Goal: Task Accomplishment & Management: Complete application form

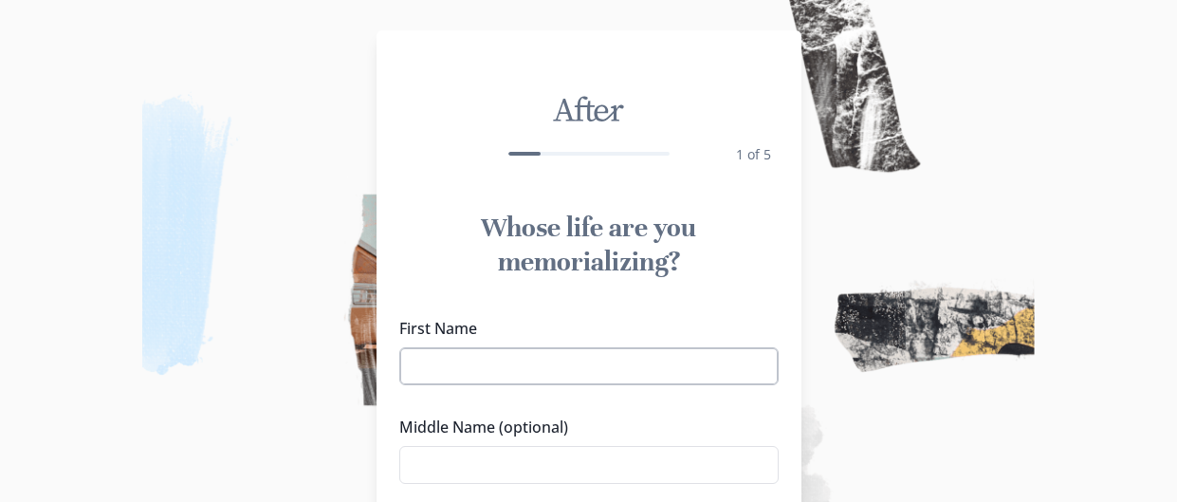
click at [708, 368] on input "First Name" at bounding box center [588, 366] width 379 height 38
type input "[PERSON_NAME]"
click at [497, 464] on input "Middle Name (optional)" at bounding box center [588, 465] width 379 height 38
type input "e"
type input "W"
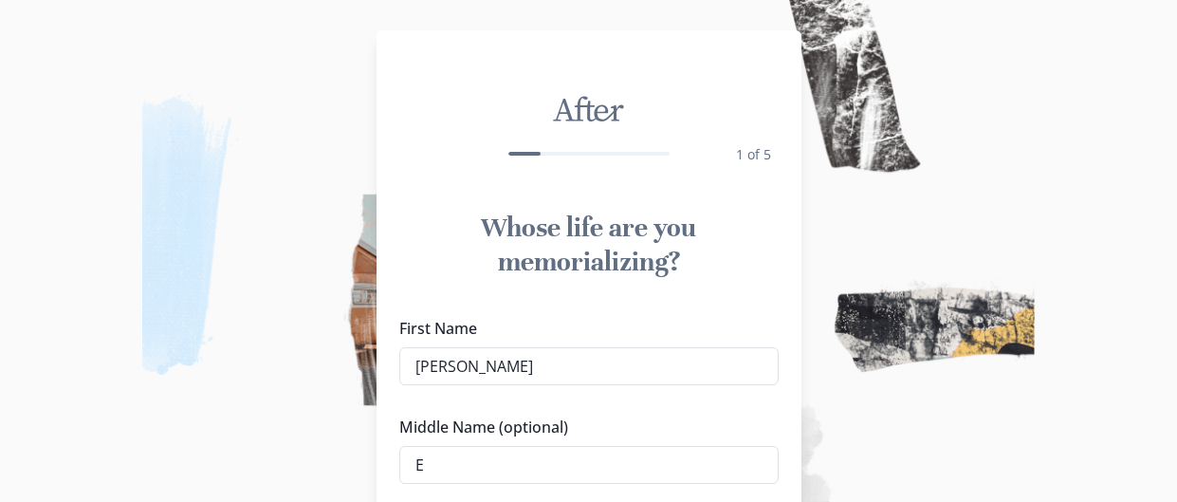
type input "E"
click at [656, 412] on div "First Name [PERSON_NAME] Middle Name (optional) E Last Name" at bounding box center [588, 450] width 379 height 266
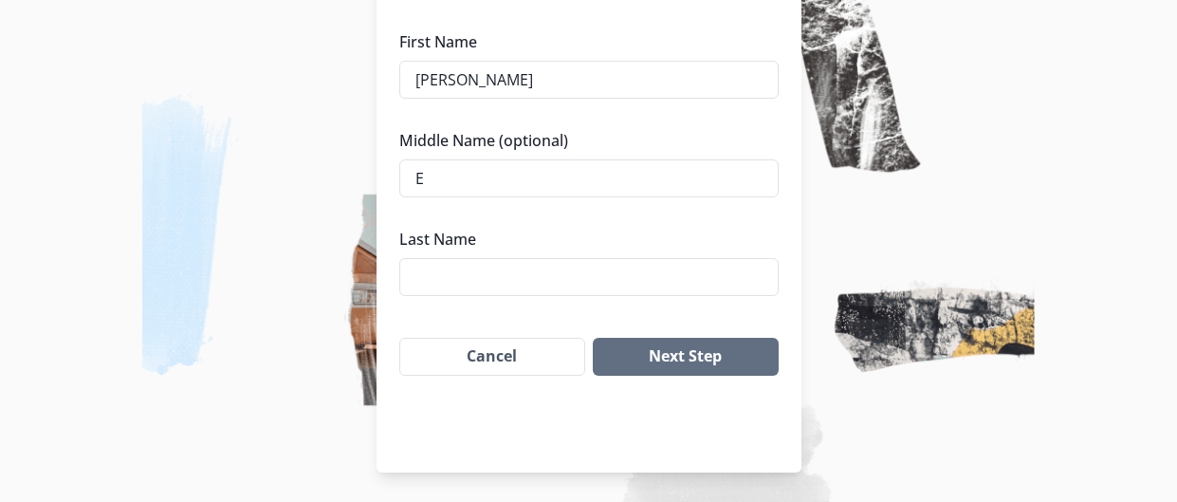
scroll to position [287, 0]
click at [489, 284] on input "Last Name" at bounding box center [588, 276] width 379 height 38
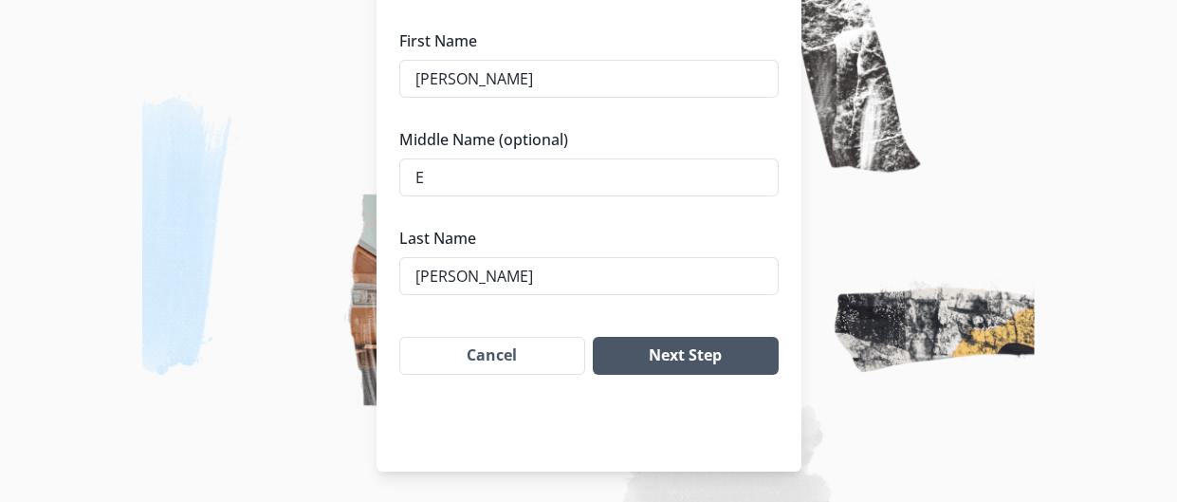
type input "[PERSON_NAME]"
click at [726, 370] on button "Next Step" at bounding box center [685, 356] width 185 height 38
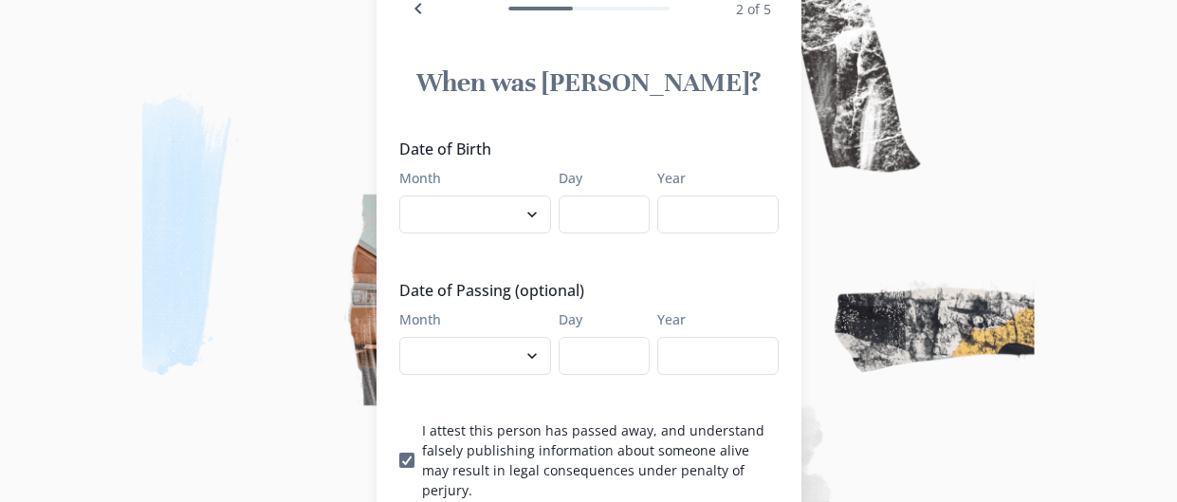
scroll to position [136, 0]
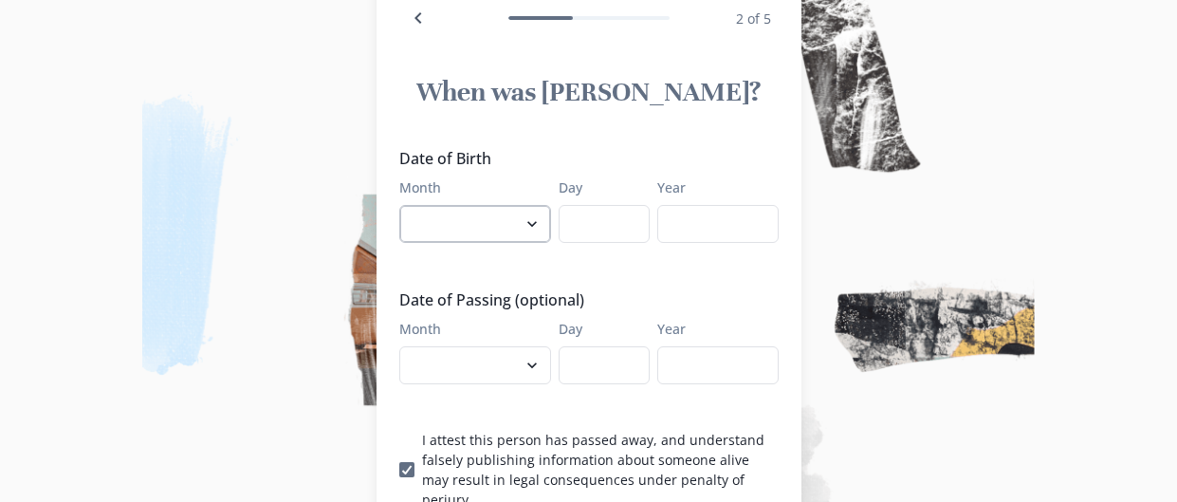
click at [541, 215] on select "January February March April May June July August September October November De…" at bounding box center [475, 224] width 152 height 38
select select "2"
click at [399, 205] on select "January February March April May June July August September October November De…" at bounding box center [475, 224] width 152 height 38
click at [601, 205] on input "Day" at bounding box center [604, 224] width 91 height 38
type input "8"
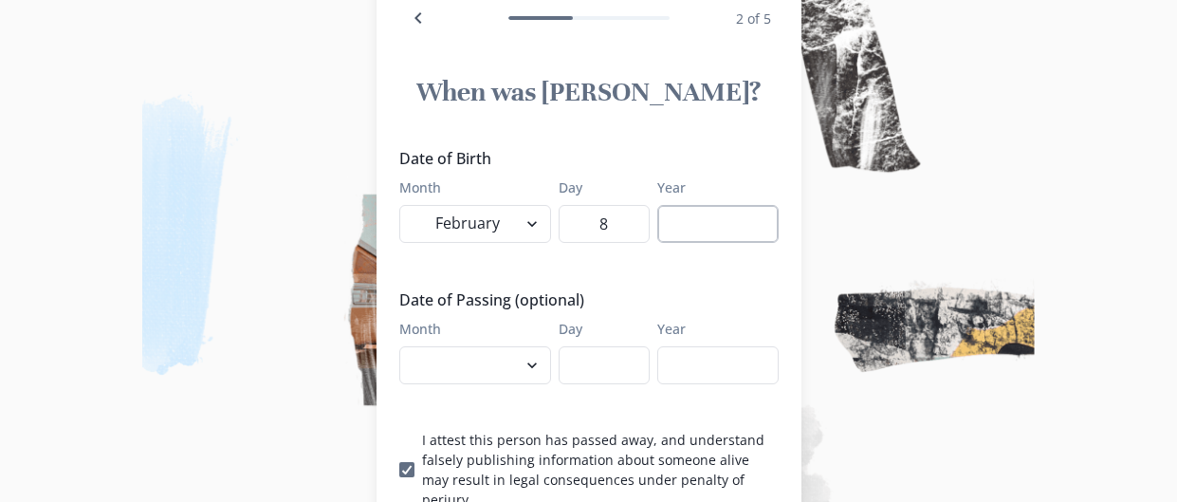
click at [717, 230] on input "Year" at bounding box center [717, 224] width 121 height 38
type input "1954"
click at [513, 363] on select "January February March April May June July August September October November De…" at bounding box center [475, 365] width 152 height 38
select select "8"
click at [399, 346] on select "January February March April May June July August September October November De…" at bounding box center [475, 365] width 152 height 38
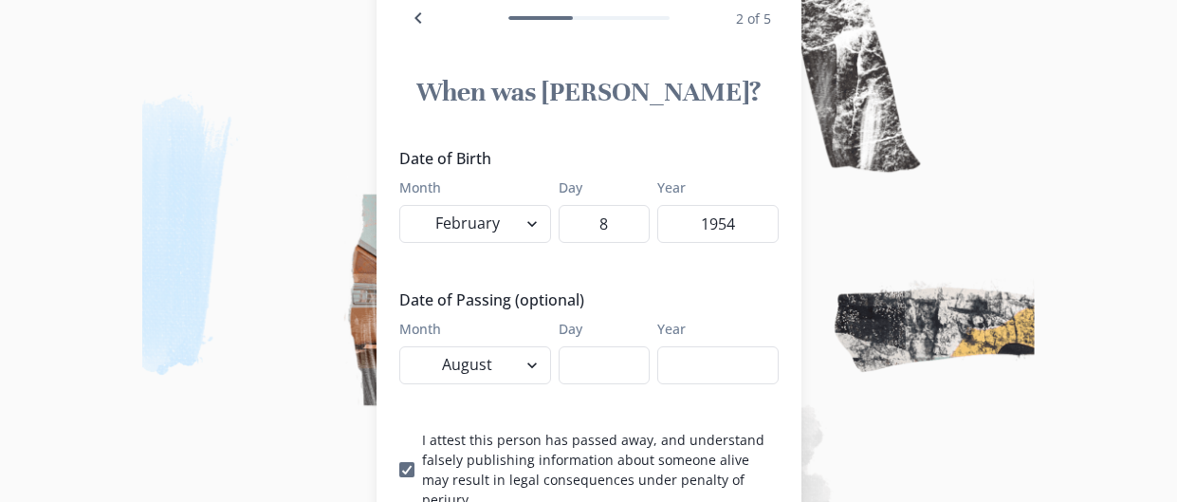
click at [576, 337] on label "Day" at bounding box center [599, 329] width 80 height 20
click at [576, 346] on input "Day" at bounding box center [604, 365] width 91 height 38
click at [579, 346] on input "Day" at bounding box center [604, 365] width 91 height 38
type input "13"
click at [732, 347] on input "Year" at bounding box center [717, 365] width 121 height 38
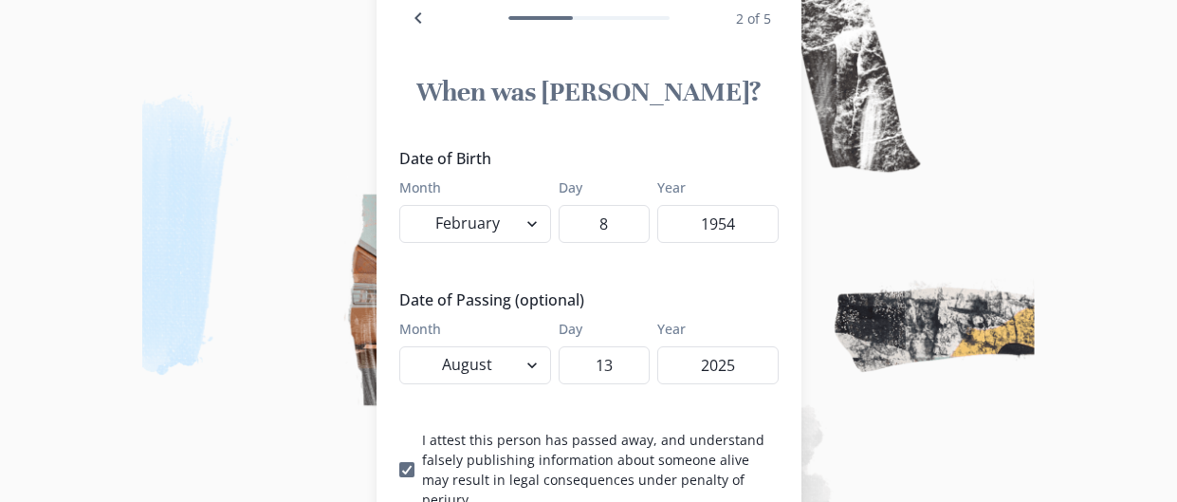
type input "2025"
click at [731, 417] on div "Date of Birth Month January February March April May June July August September…" at bounding box center [588, 328] width 379 height 362
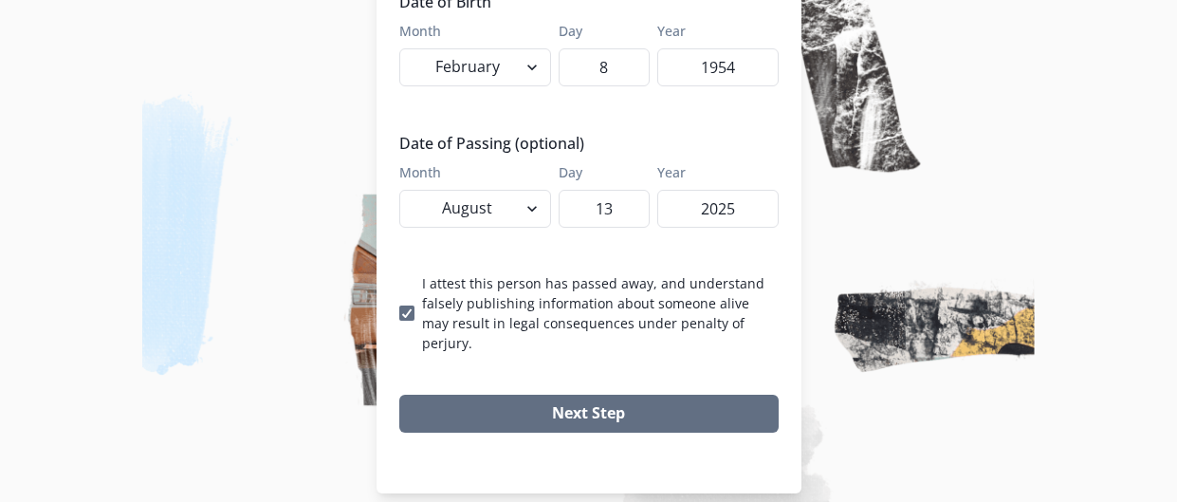
scroll to position [293, 0]
click at [413, 304] on span at bounding box center [406, 311] width 15 height 15
click at [399, 311] on input "I attest this person has passed away, and understand falsely publishing informa…" at bounding box center [398, 311] width 1 height 1
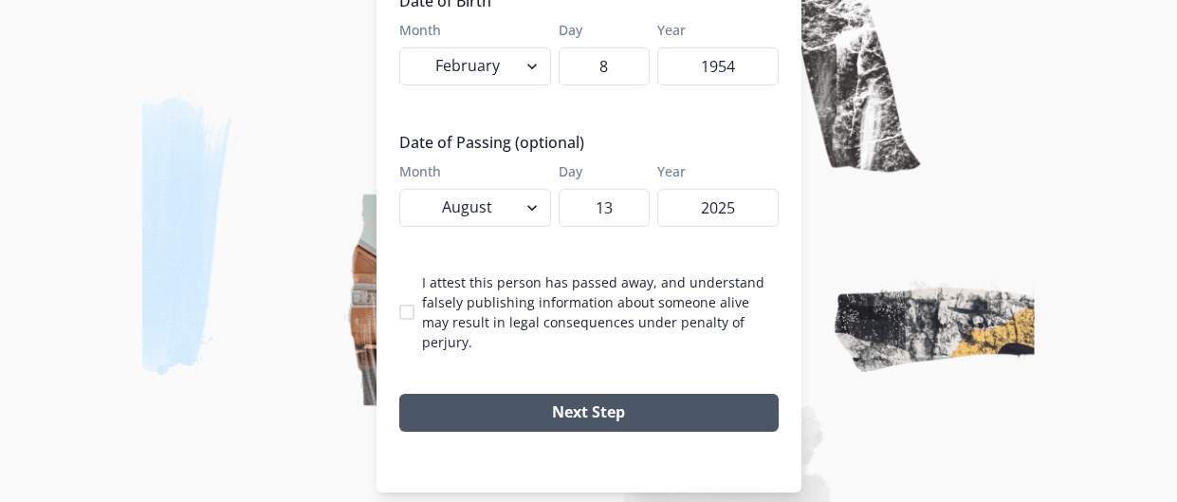
click at [549, 394] on button "Next Step" at bounding box center [588, 413] width 379 height 38
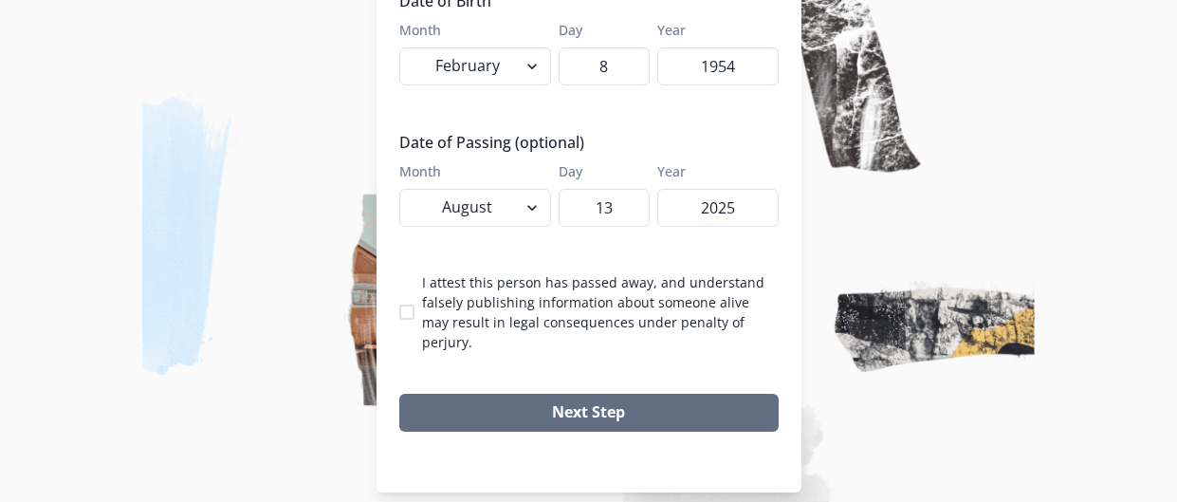
click at [607, 309] on p "I attest this person has passed away, and understand falsely publishing informa…" at bounding box center [600, 312] width 357 height 80
click at [399, 311] on input "I attest this person has passed away, and understand falsely publishing informa…" at bounding box center [398, 311] width 1 height 1
checkbox input "true"
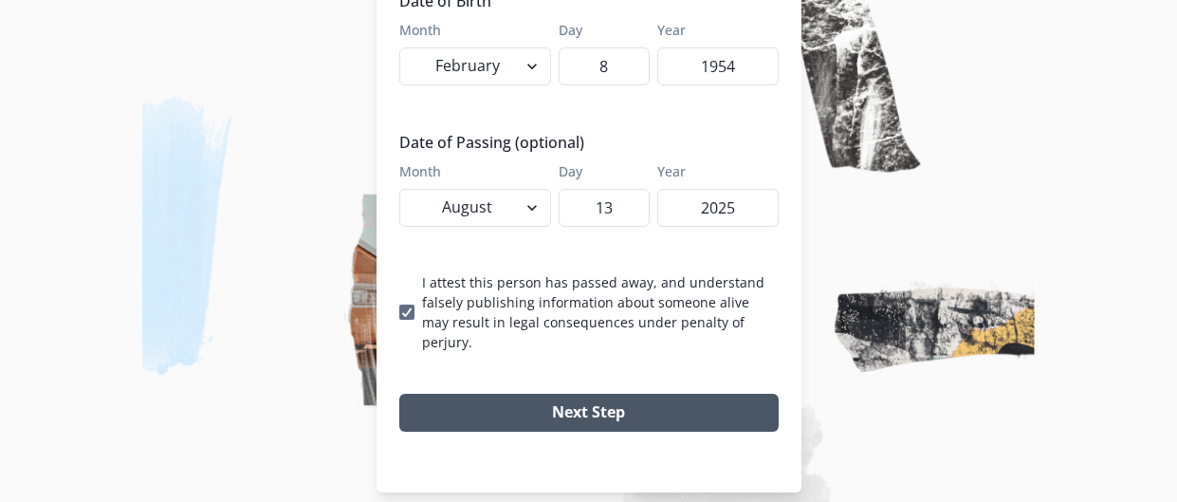
click at [610, 394] on button "Next Step" at bounding box center [588, 413] width 379 height 38
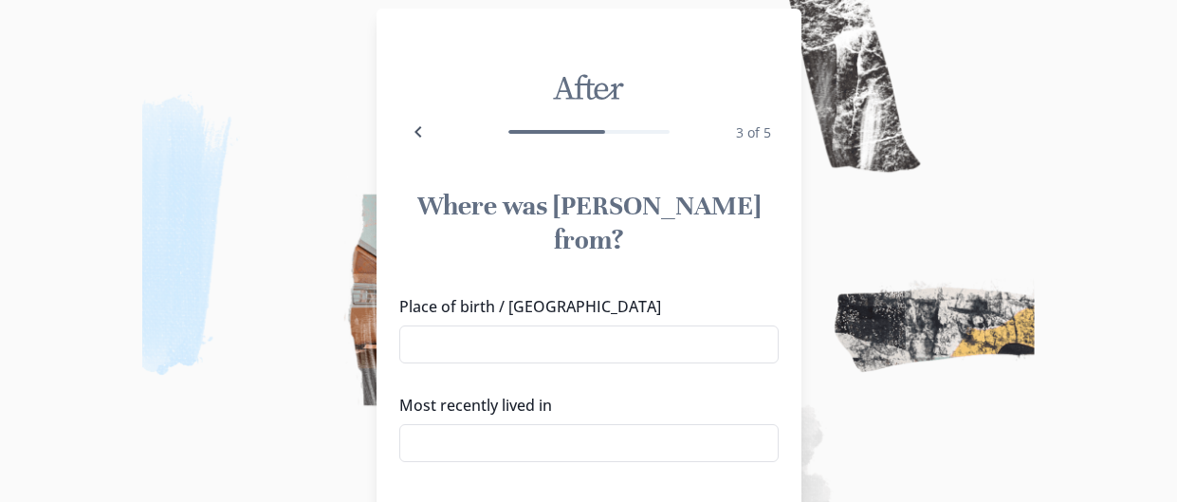
scroll to position [0, 0]
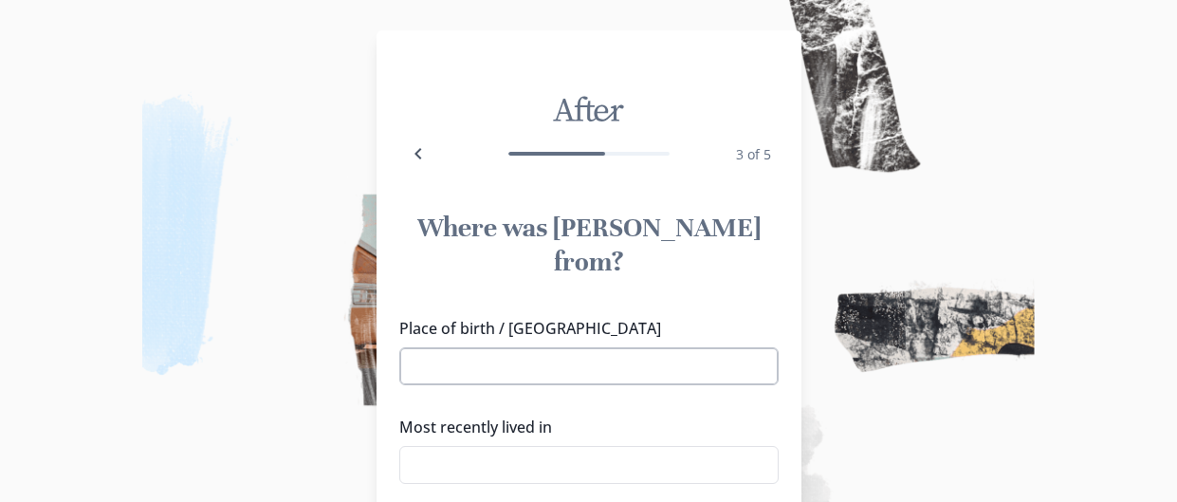
click at [625, 347] on input "Place of birth / [GEOGRAPHIC_DATA]" at bounding box center [588, 366] width 379 height 38
click at [635, 168] on li "[PERSON_NAME], [GEOGRAPHIC_DATA]" at bounding box center [588, 153] width 377 height 30
type input "[PERSON_NAME], [GEOGRAPHIC_DATA]"
click at [571, 446] on input "Most recently lived in" at bounding box center [588, 465] width 379 height 38
click at [436, 266] on li "[GEOGRAPHIC_DATA], [GEOGRAPHIC_DATA]" at bounding box center [588, 273] width 377 height 30
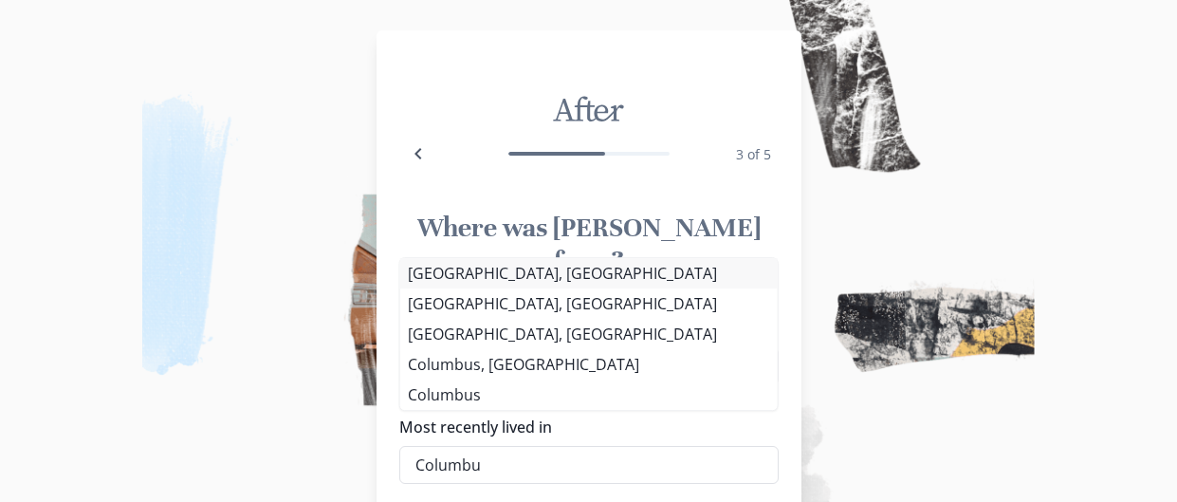
type input "[GEOGRAPHIC_DATA], [GEOGRAPHIC_DATA]"
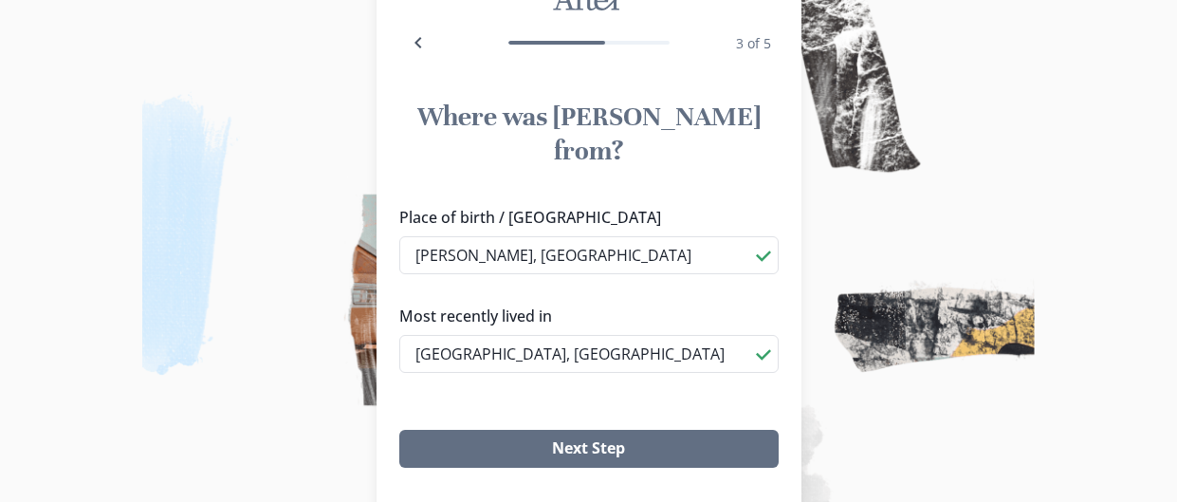
scroll to position [113, 0]
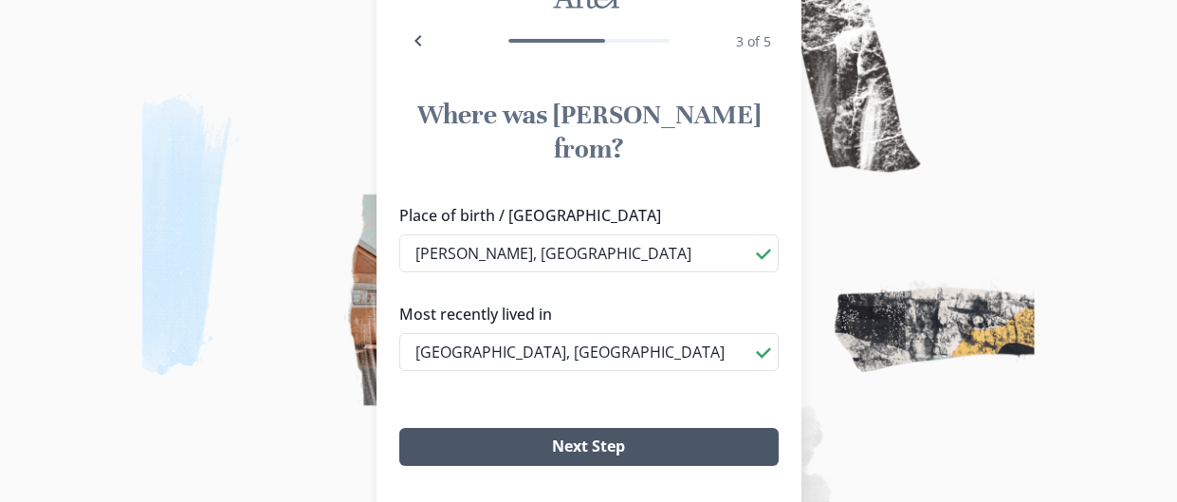
click at [614, 428] on button "Next Step" at bounding box center [588, 447] width 379 height 38
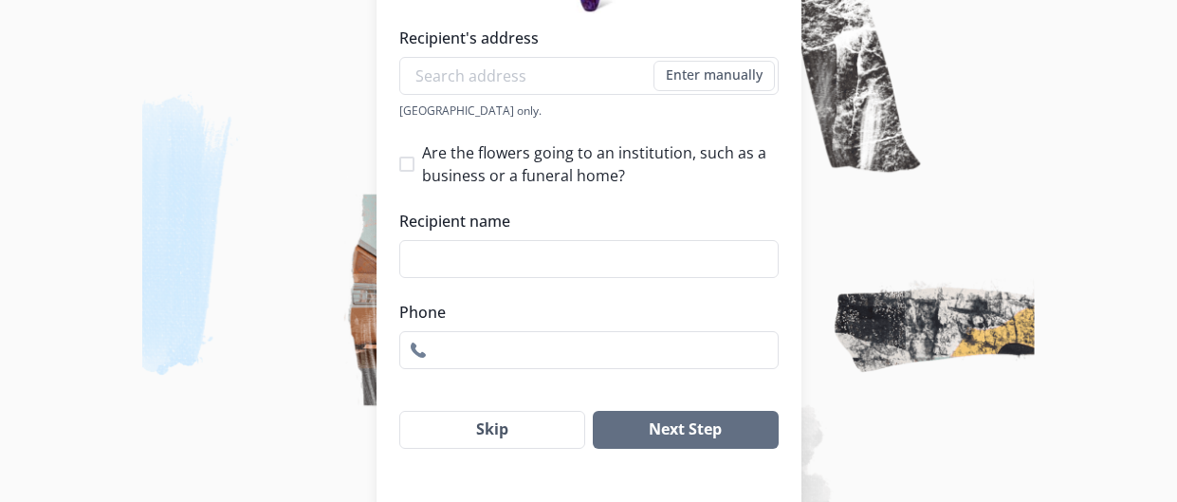
scroll to position [414, 0]
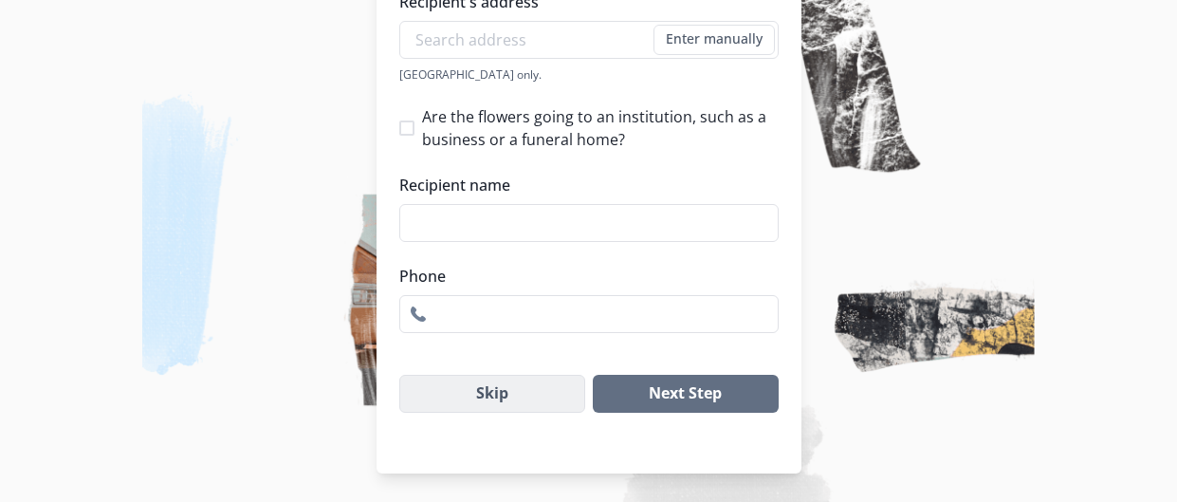
click at [548, 404] on button "Skip" at bounding box center [492, 394] width 187 height 38
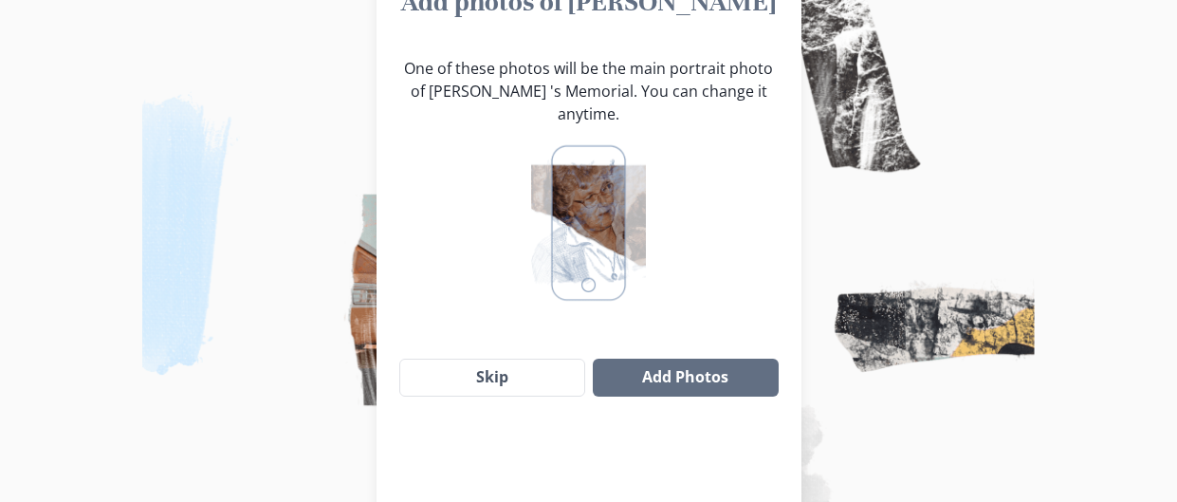
scroll to position [227, 0]
click at [697, 358] on button "Add Photos" at bounding box center [685, 377] width 185 height 38
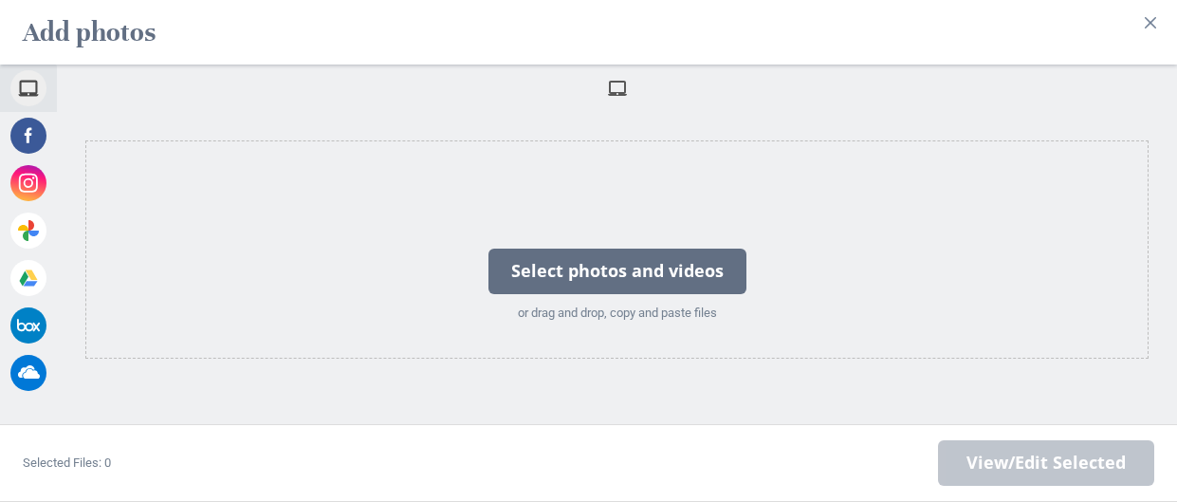
scroll to position [0, 0]
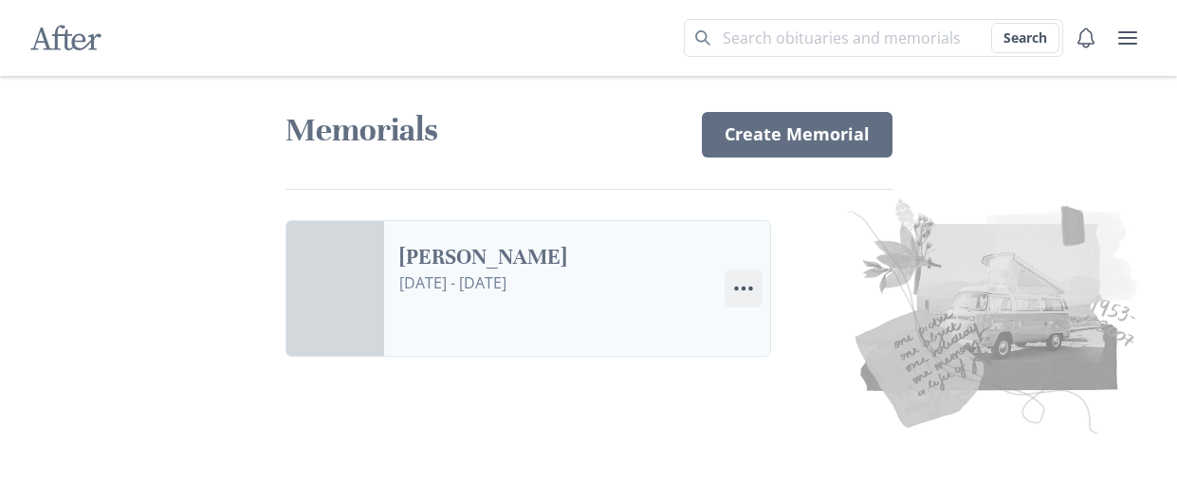
click at [733, 279] on icon "Menu" at bounding box center [743, 288] width 23 height 23
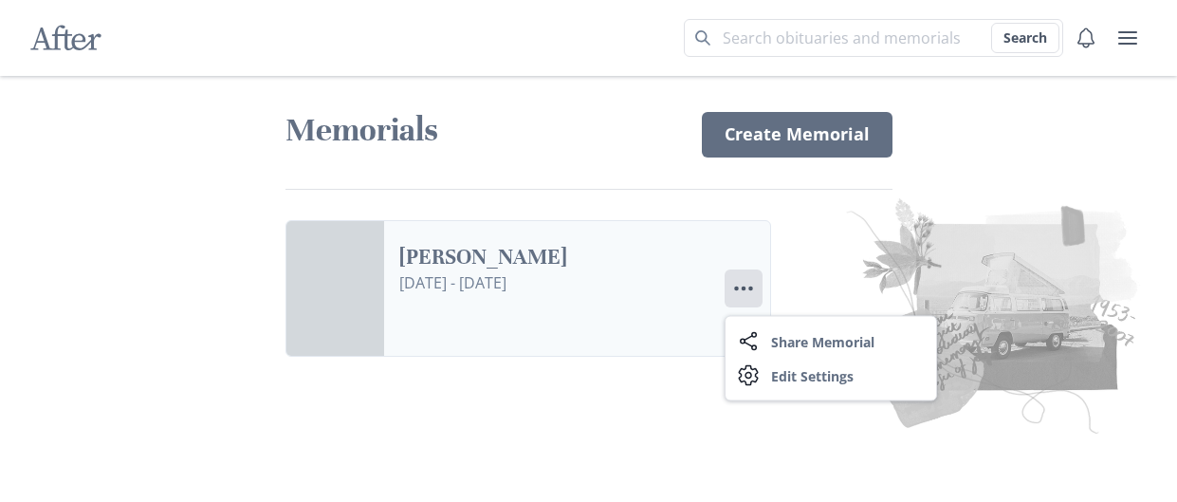
click at [559, 271] on link "[PERSON_NAME]" at bounding box center [554, 258] width 310 height 28
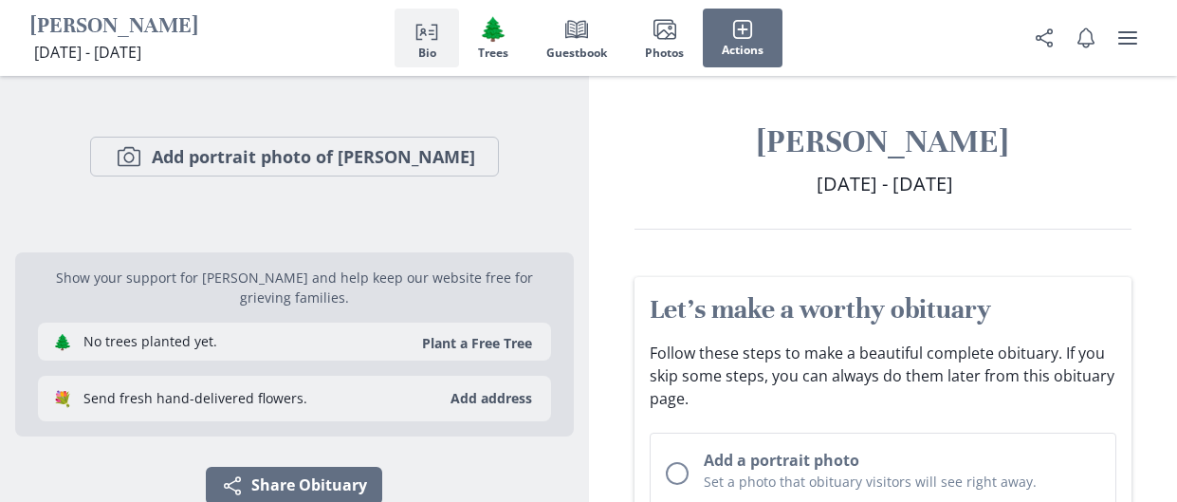
click at [544, 224] on div "Camera Add portrait photo of [PERSON_NAME]" at bounding box center [294, 156] width 559 height 161
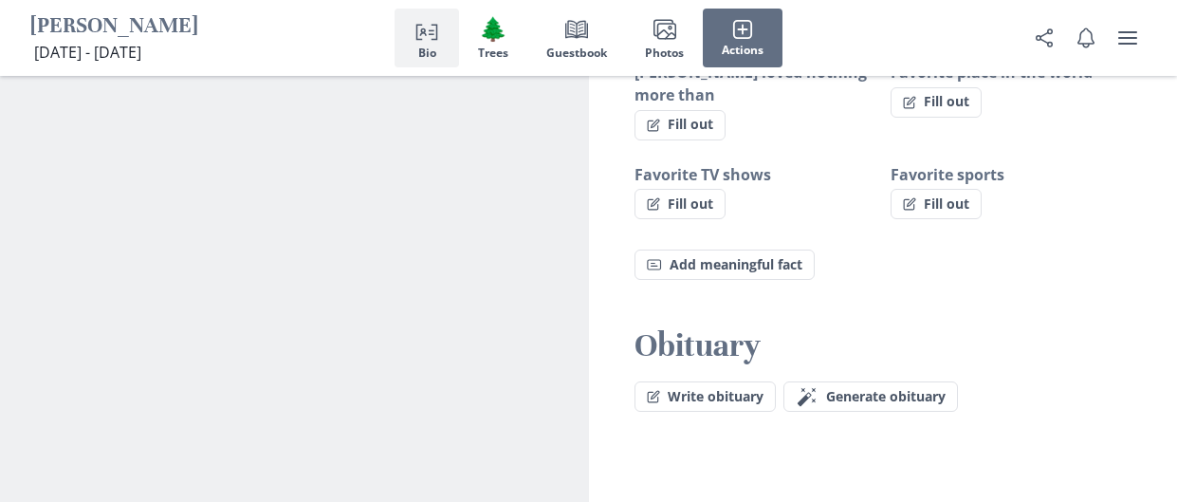
scroll to position [1667, 0]
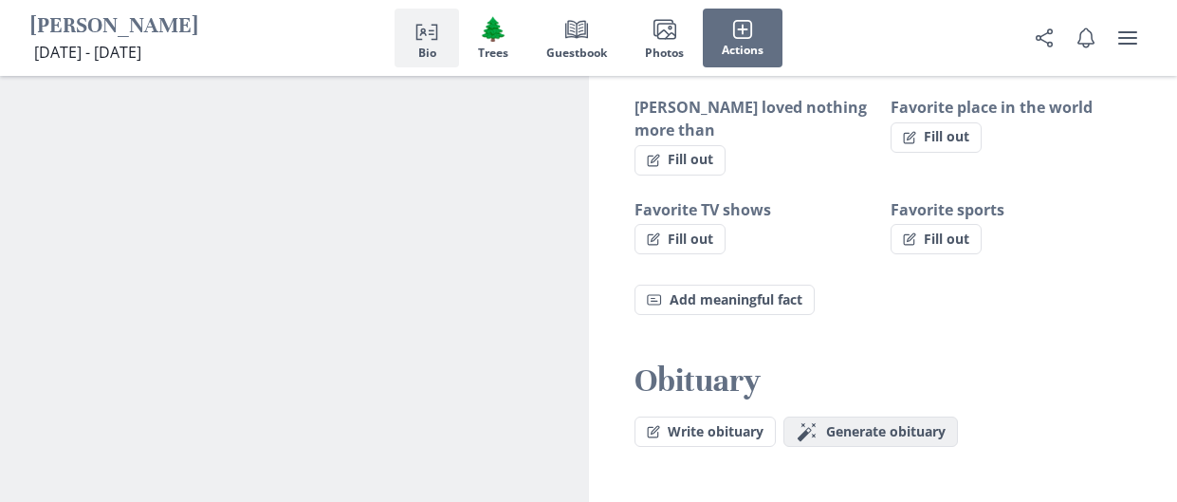
click at [873, 424] on span "Generate obituary" at bounding box center [886, 432] width 120 height 16
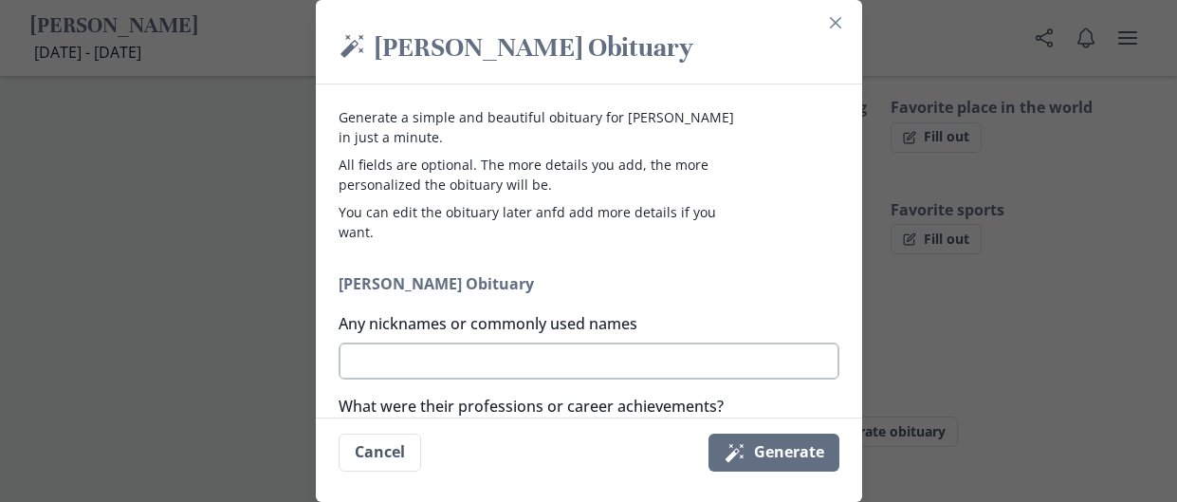
click at [603, 367] on textarea "Any nicknames or commonly used names" at bounding box center [589, 361] width 501 height 38
type textarea "MA"
type textarea "x"
type textarea "M"
type textarea "x"
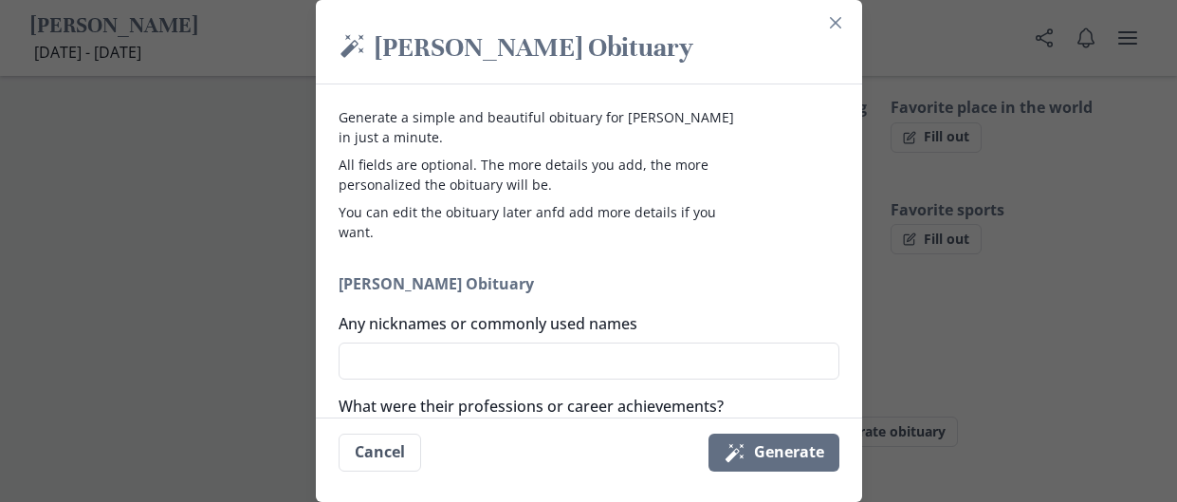
click at [670, 399] on label "What were their professions or career achievements?" at bounding box center [583, 406] width 489 height 23
click at [670, 425] on textarea "What were their professions or career achievements?" at bounding box center [589, 444] width 501 height 38
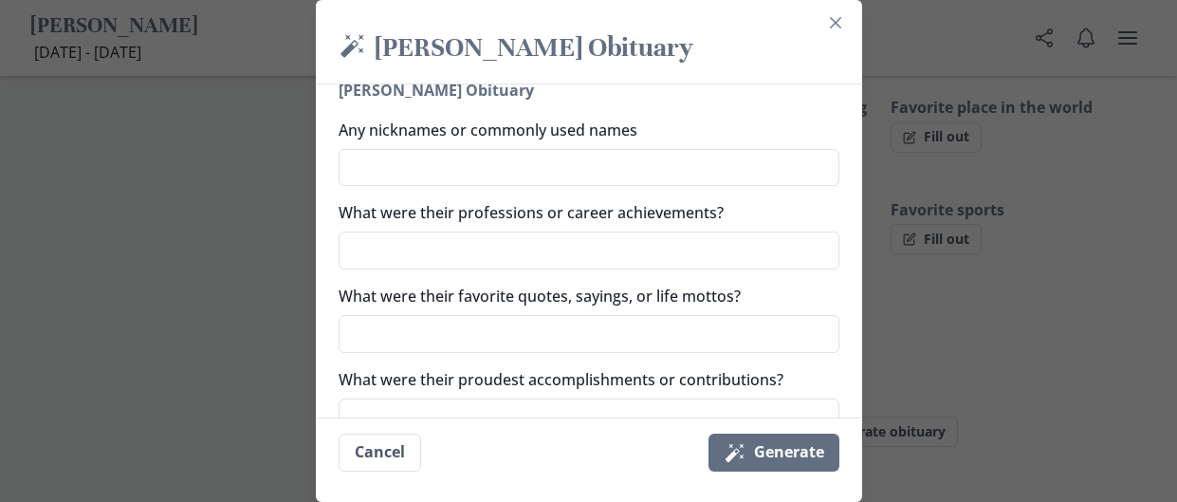
type textarea "w"
type textarea "x"
type textarea "wo"
type textarea "x"
type textarea "wor"
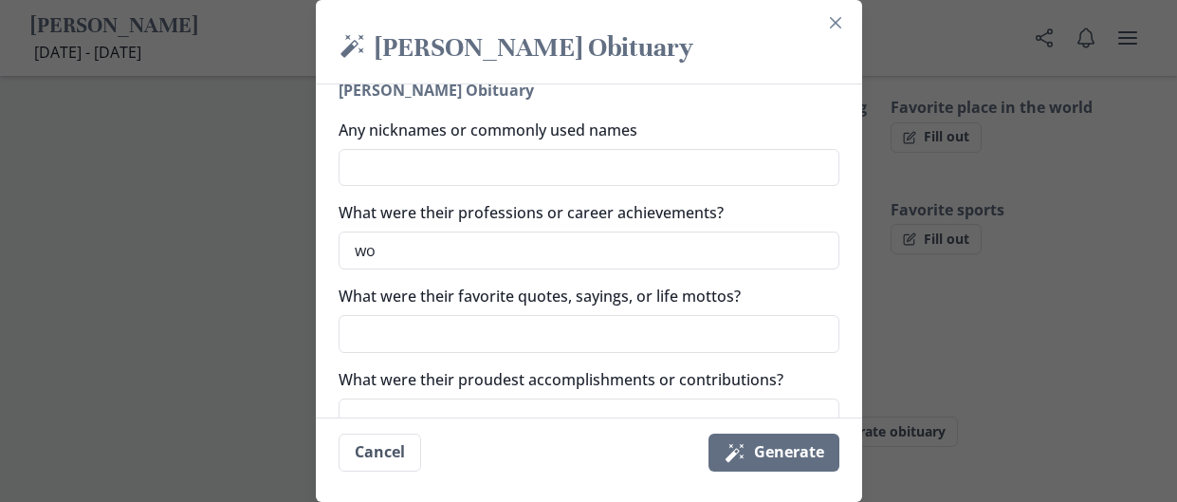
type textarea "x"
type textarea "work"
type textarea "x"
type textarea "worki"
type textarea "x"
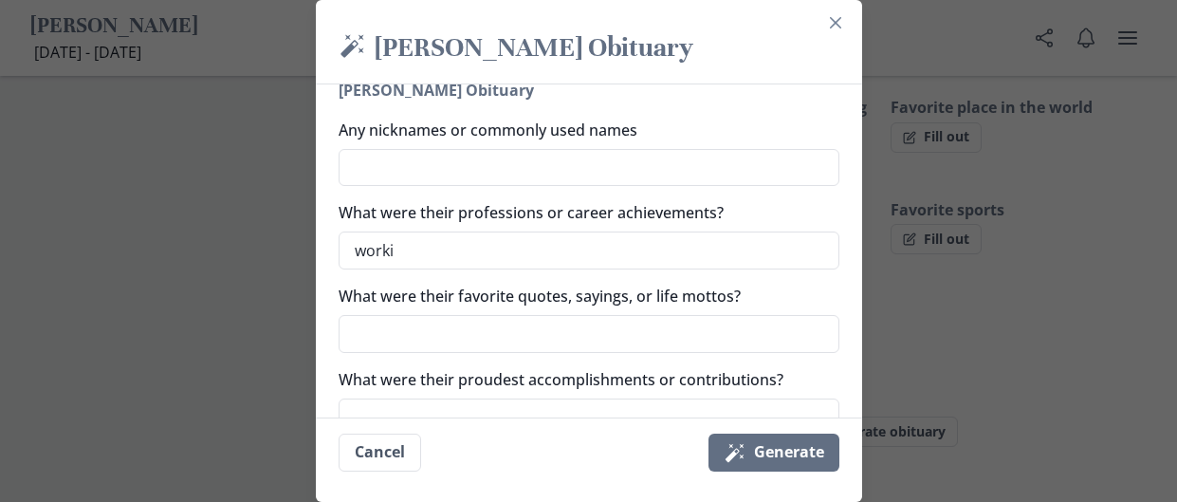
type textarea "workin"
type textarea "x"
type textarea "working"
type textarea "x"
type textarea "working"
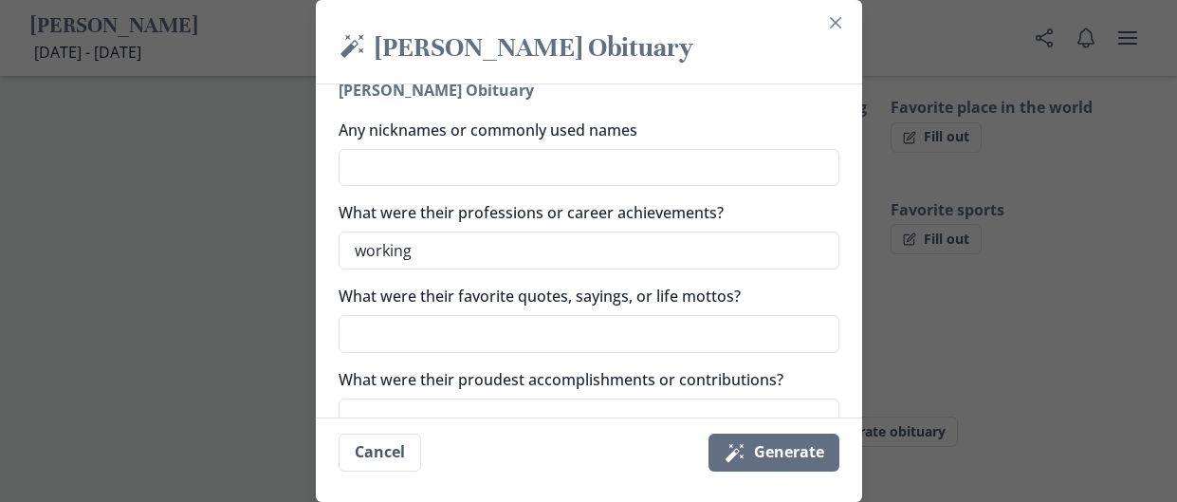
type textarea "x"
type textarea "working f"
type textarea "x"
type textarea "working fo"
type textarea "x"
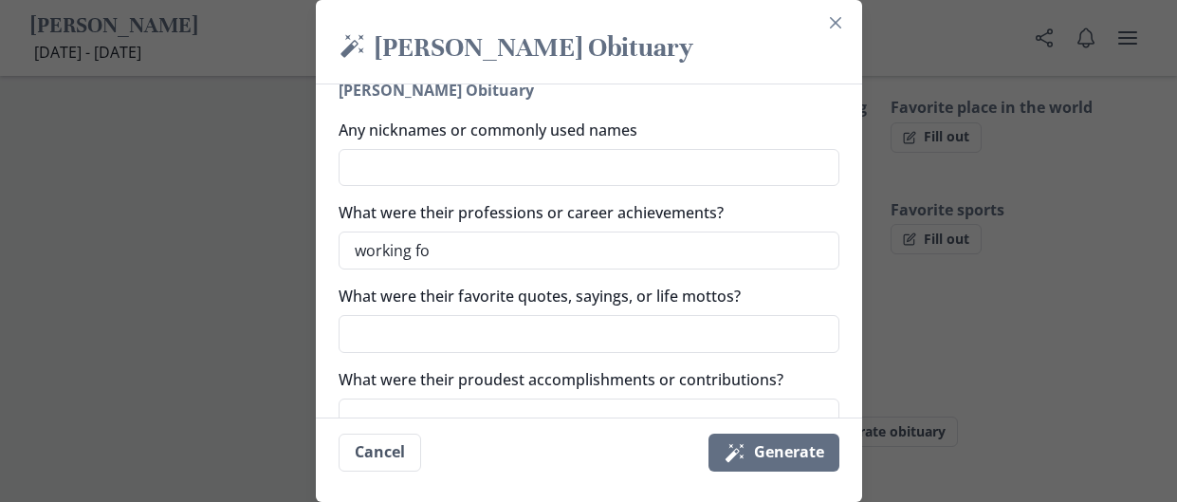
type textarea "working for"
type textarea "x"
type textarea "working for"
type textarea "x"
type textarea "working for t"
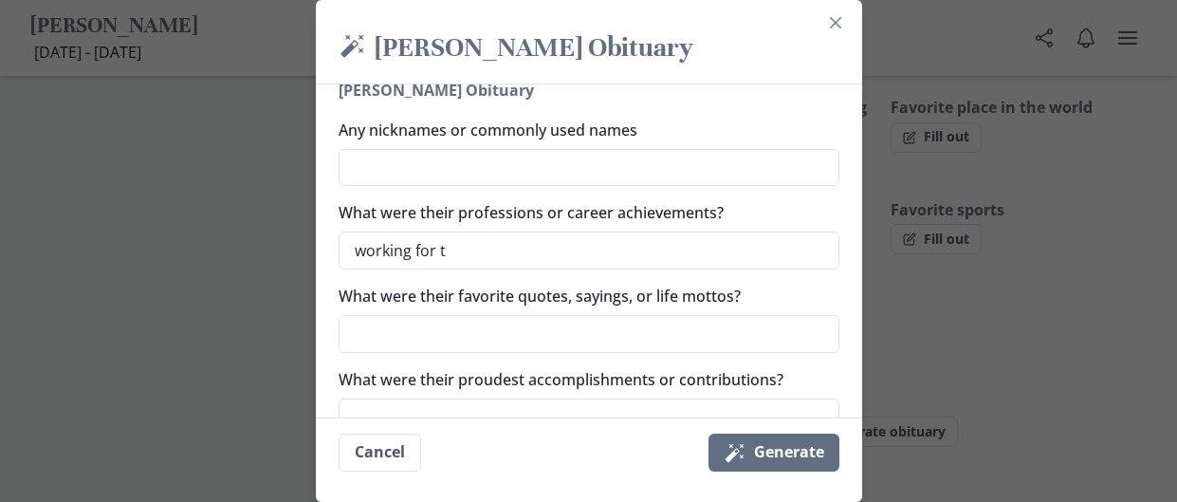
type textarea "x"
type textarea "working for th"
type textarea "x"
type textarea "working for thr"
type textarea "x"
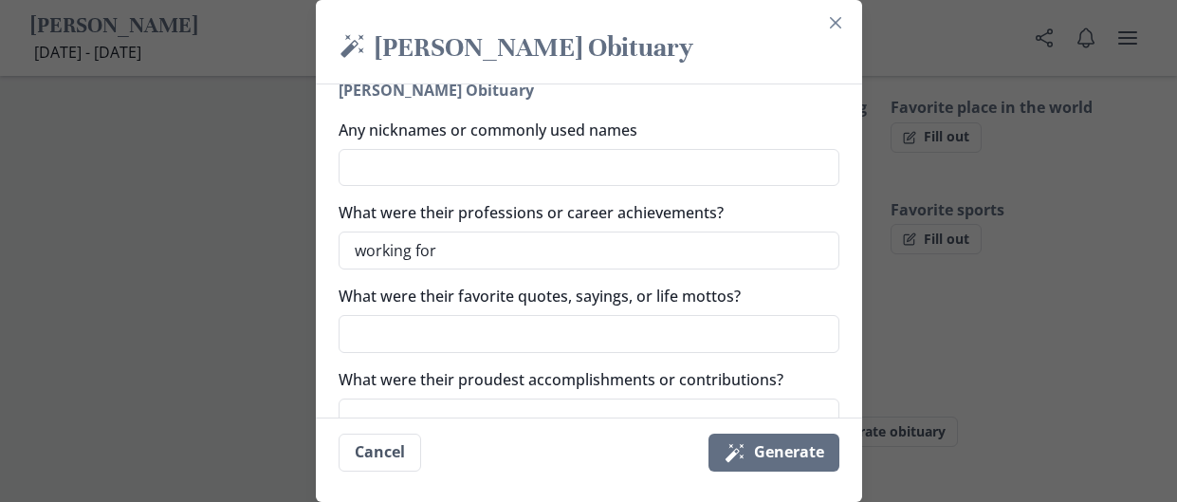
type textarea "working for the"
type textarea "x"
type textarea "working for the"
type textarea "x"
type textarea "working for th"
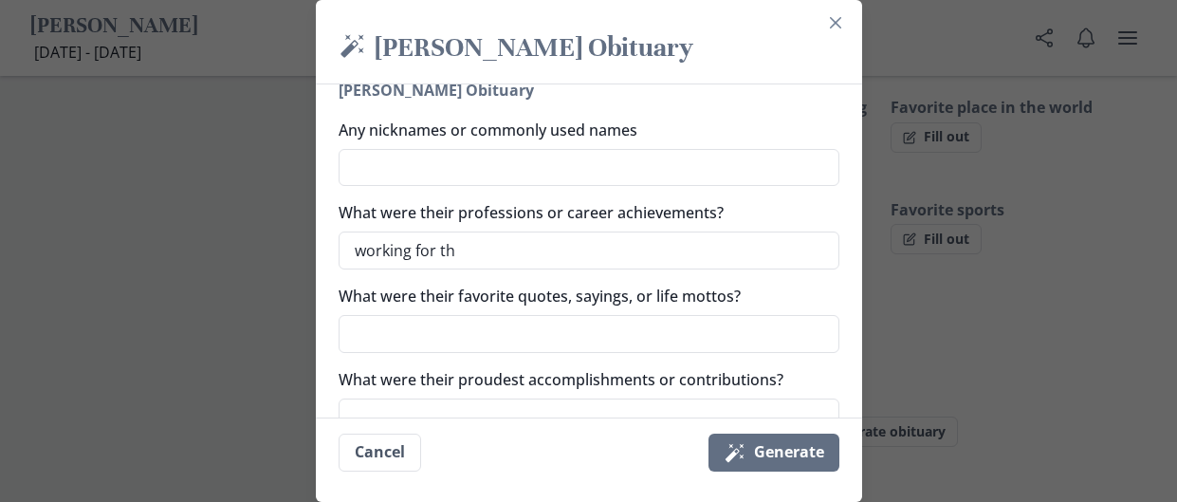
type textarea "x"
type textarea "working for the"
type textarea "x"
type textarea "working for the"
type textarea "x"
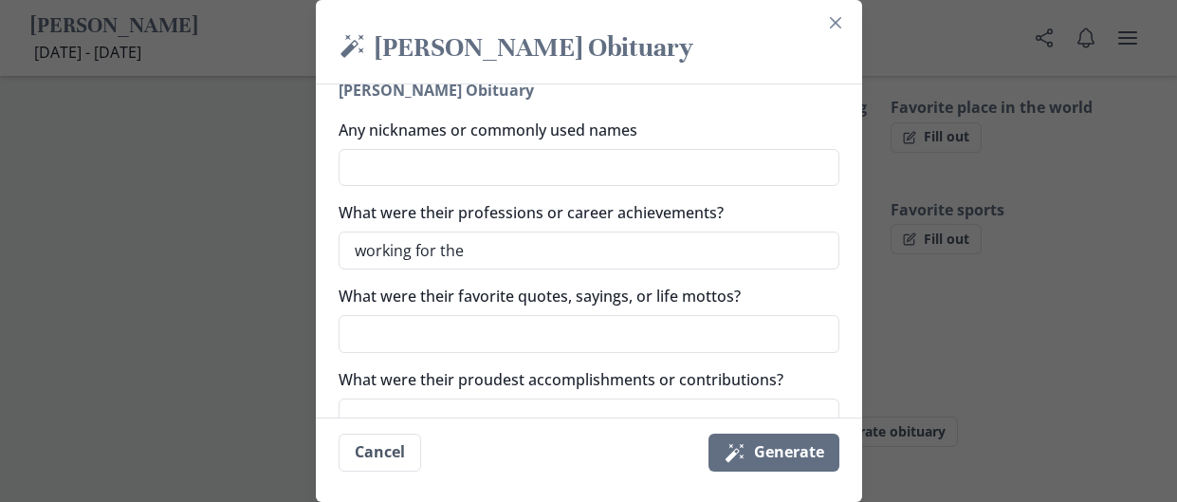
type textarea "working for the s"
type textarea "x"
type textarea "working for the sc"
type textarea "x"
type textarea "working for the sch"
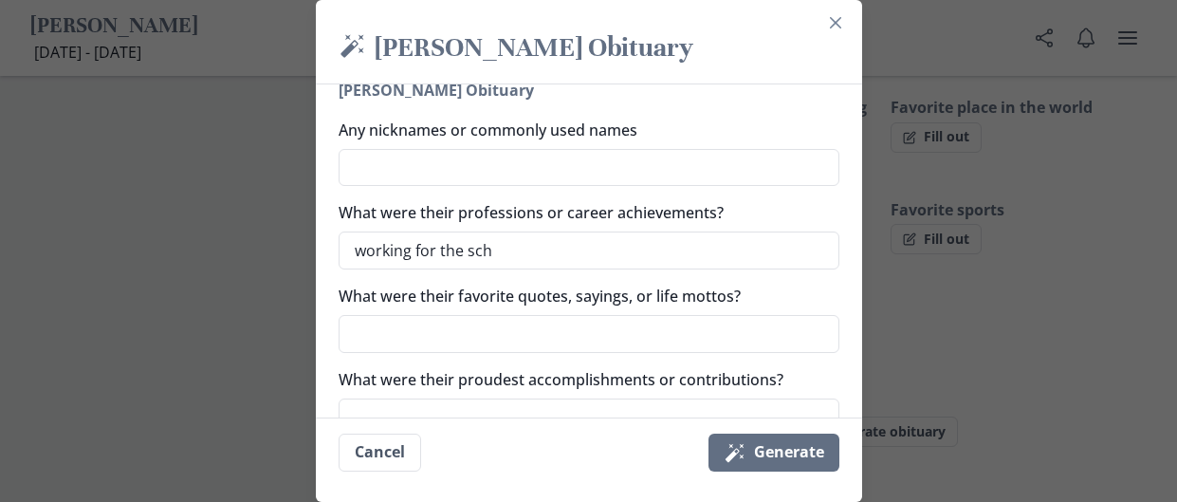
type textarea "x"
type textarea "working for the scho"
type textarea "x"
type textarea "working for the schoo"
type textarea "x"
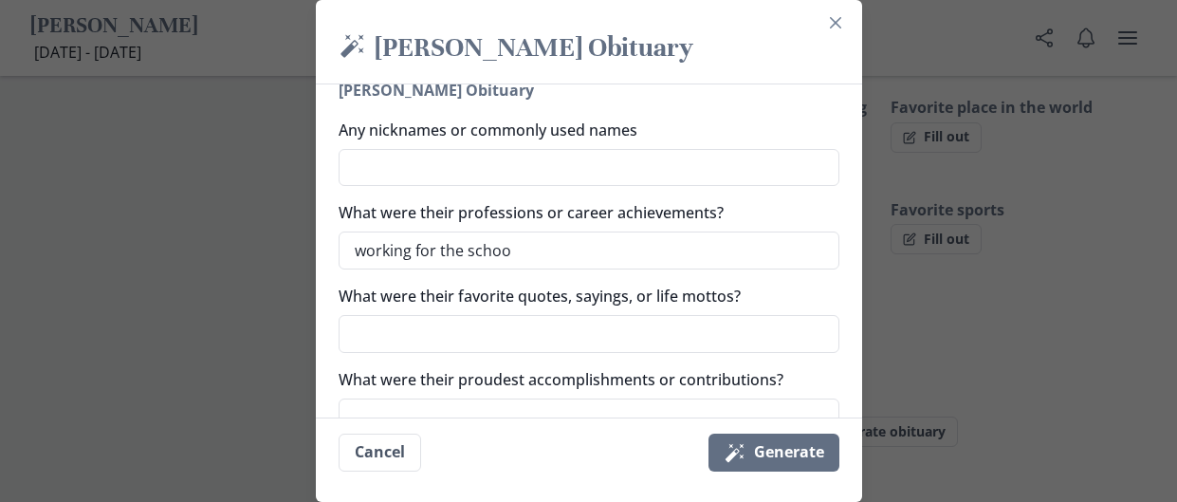
type textarea "working for the school"
type textarea "x"
type textarea "working for the school"
type textarea "x"
type textarea "working for the school d"
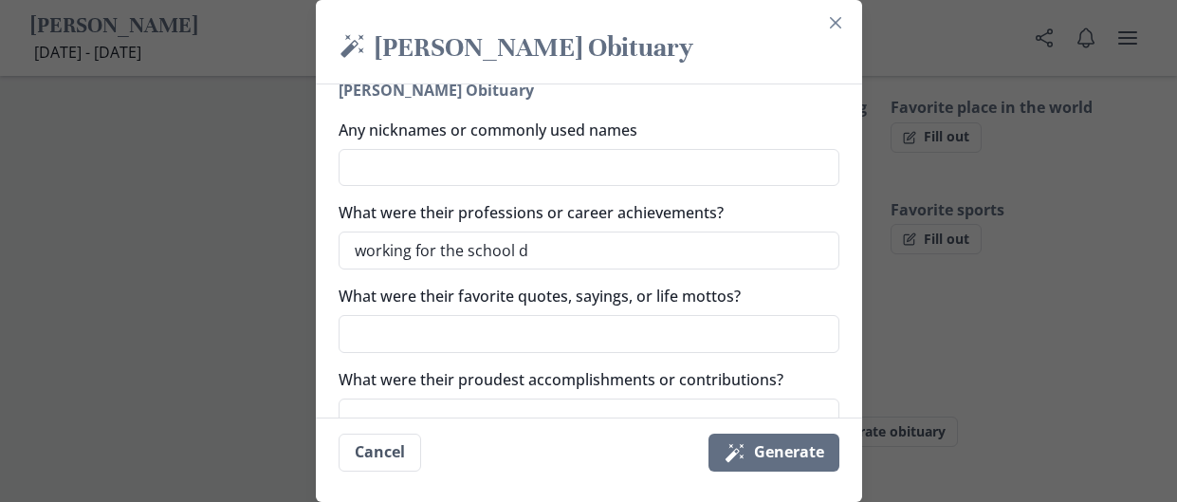
type textarea "x"
type textarea "working for the school di"
type textarea "x"
type textarea "working for the school dis"
type textarea "x"
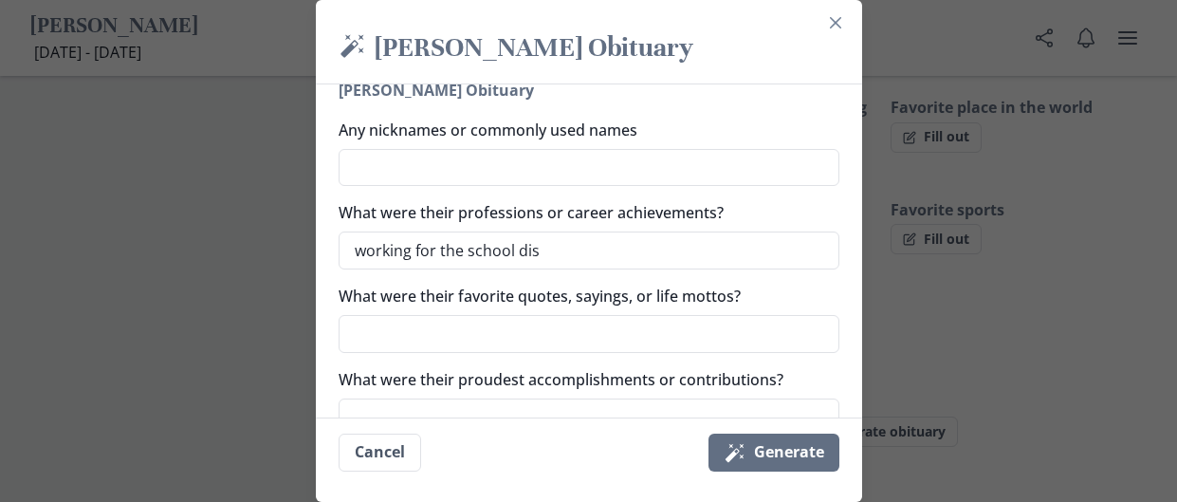
type textarea "working for the school dist"
type textarea "x"
type textarea "working for the school distr"
type textarea "x"
type textarea "working for the school distri"
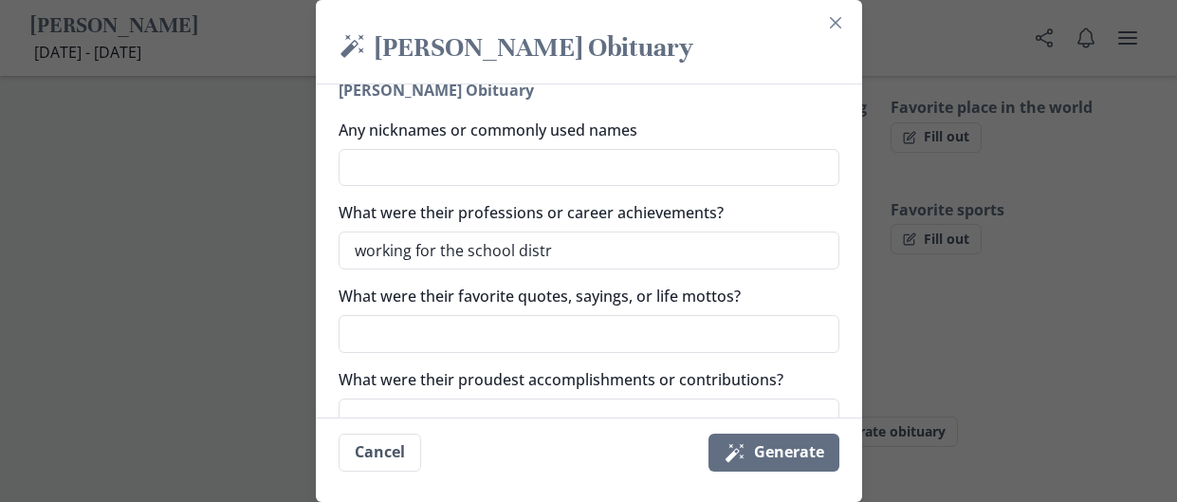
type textarea "x"
type textarea "working for the school distric"
type textarea "x"
type textarea "working for the school district"
type textarea "x"
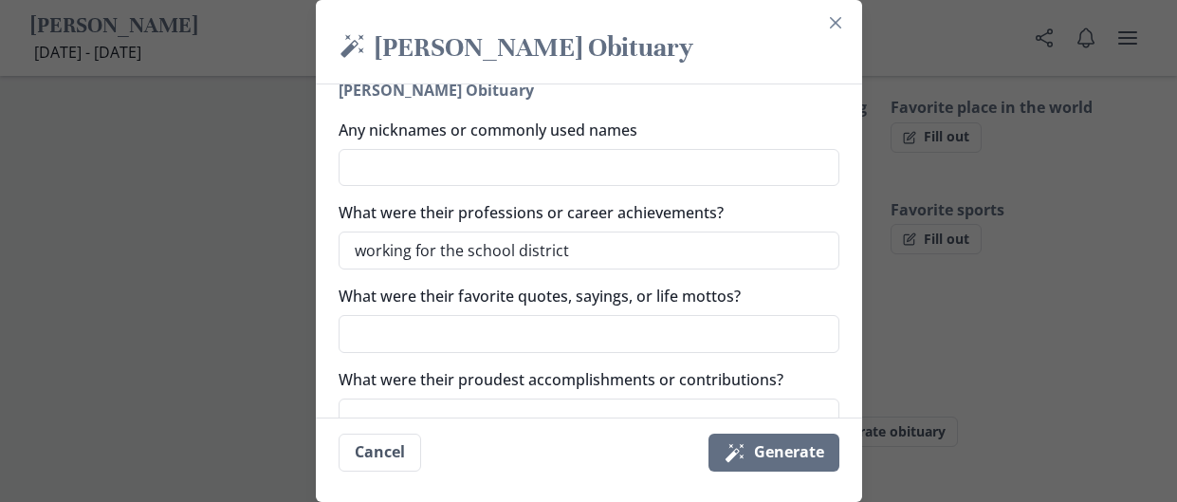
type textarea "working for the school district"
type textarea "x"
type textarea "working for the school district"
type textarea "x"
click at [582, 344] on textarea "What were their favorite quotes, sayings, or life mottos?" at bounding box center [589, 334] width 501 height 38
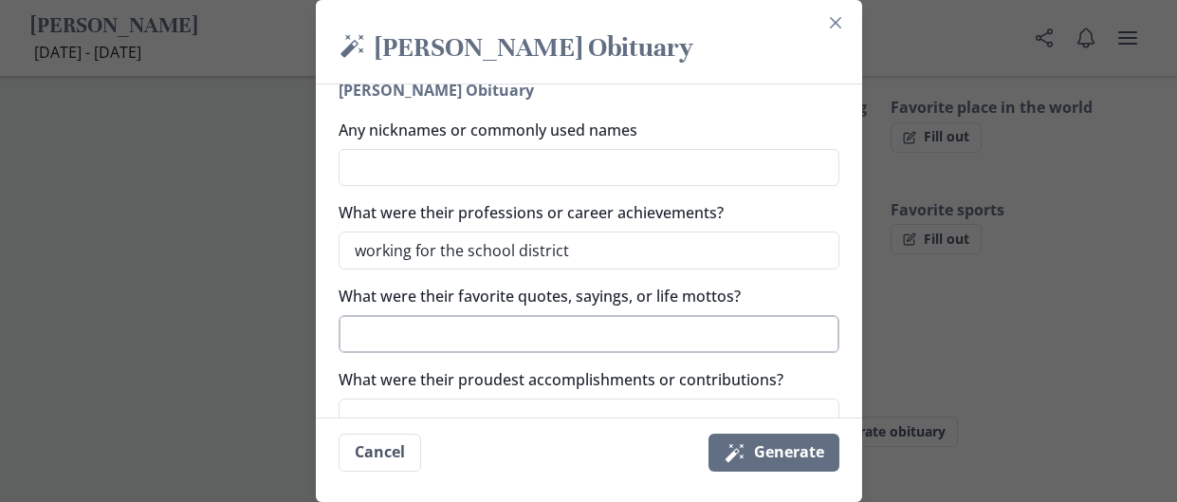
type textarea "G"
type textarea "x"
type textarea "GR"
type textarea "x"
type textarea "GRa"
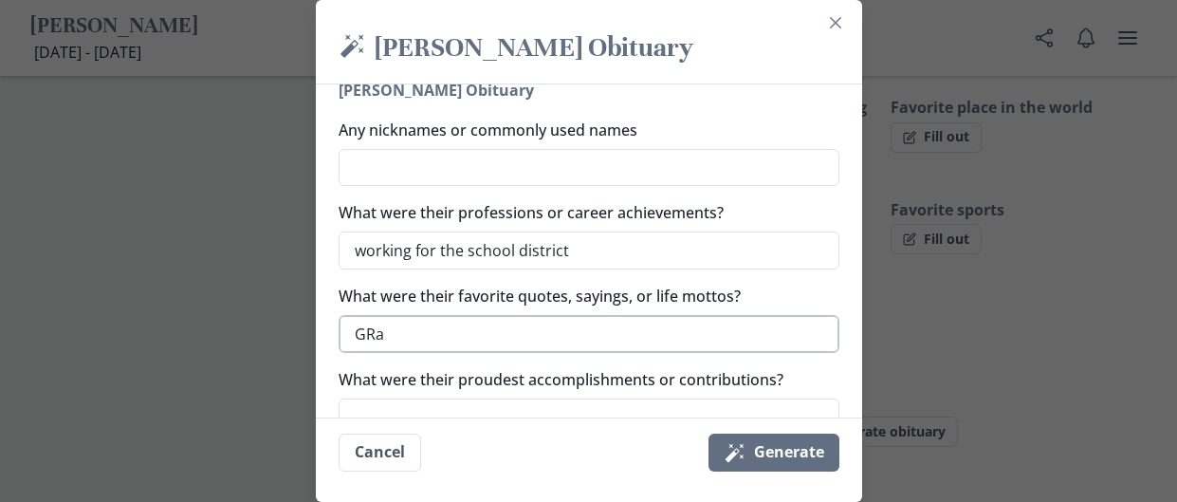
type textarea "x"
type textarea "GRaa"
type textarea "x"
type textarea "GRa"
type textarea "x"
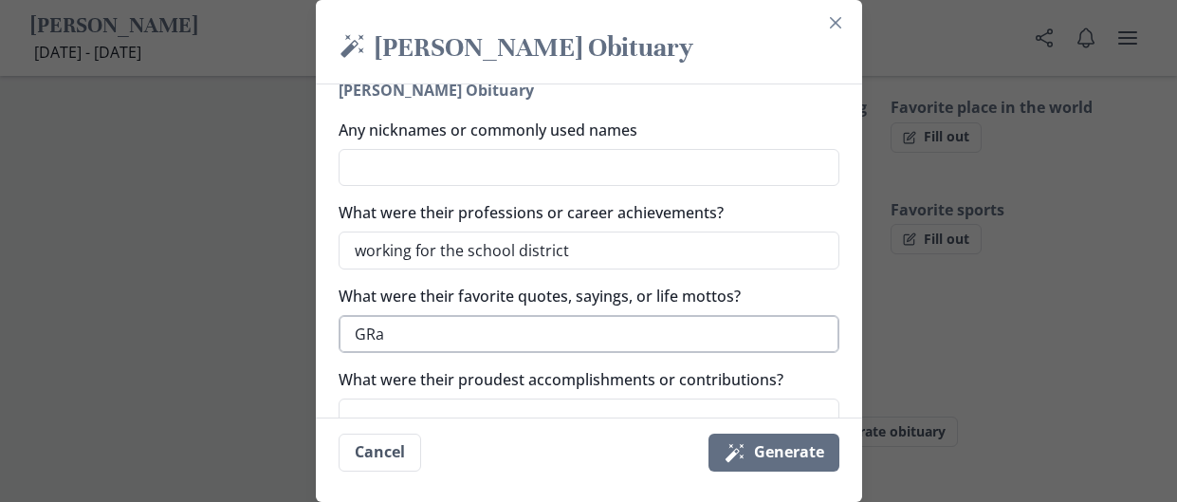
type textarea "GR"
type textarea "x"
type textarea "G"
type textarea "x"
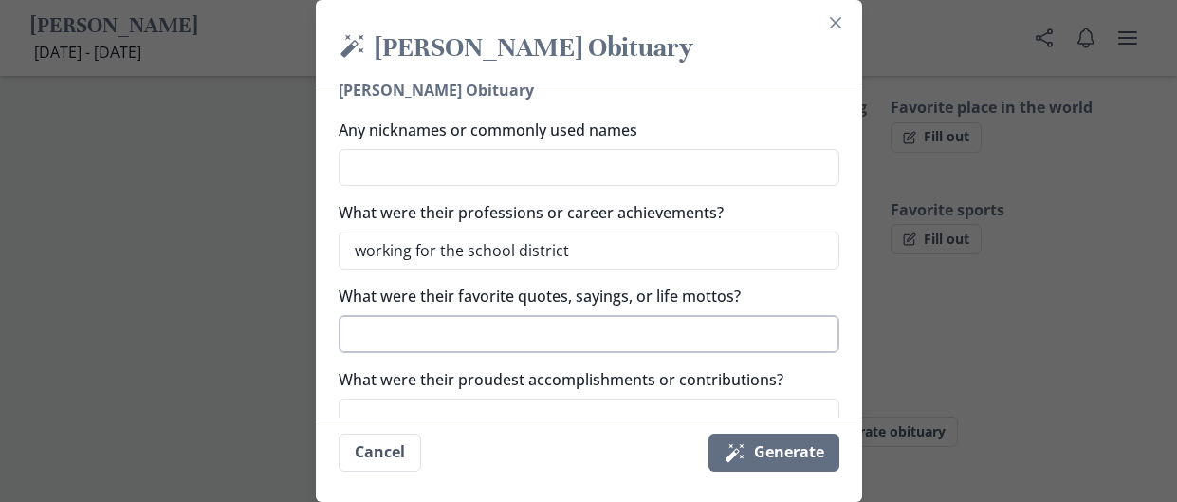
type textarea "t"
type textarea "x"
type textarea "th"
type textarea "x"
type textarea "the"
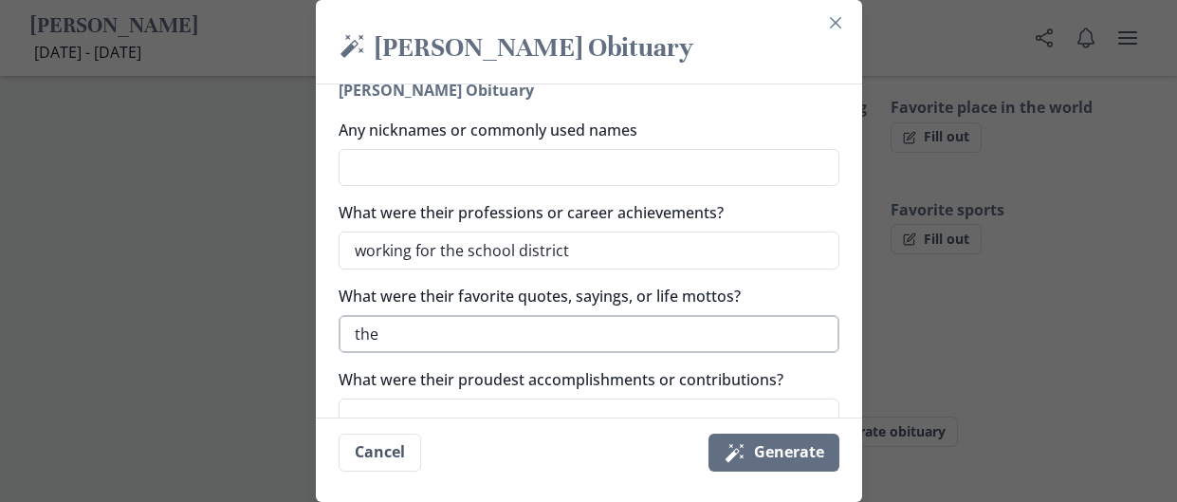
type textarea "x"
type textarea "the"
type textarea "x"
type textarea "the g"
type textarea "x"
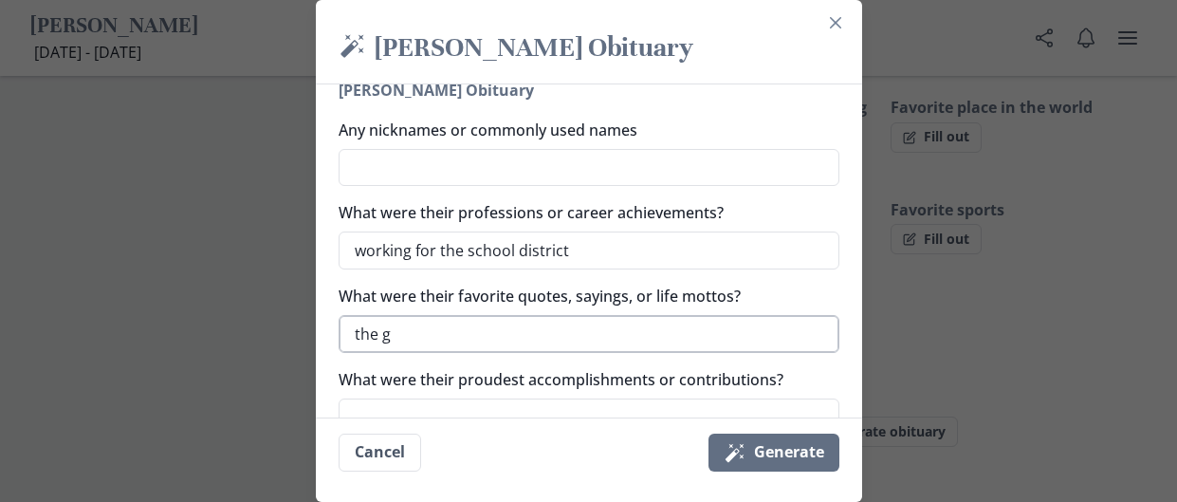
type textarea "the gr"
type textarea "x"
type textarea "the gra"
type textarea "x"
type textarea "the gras"
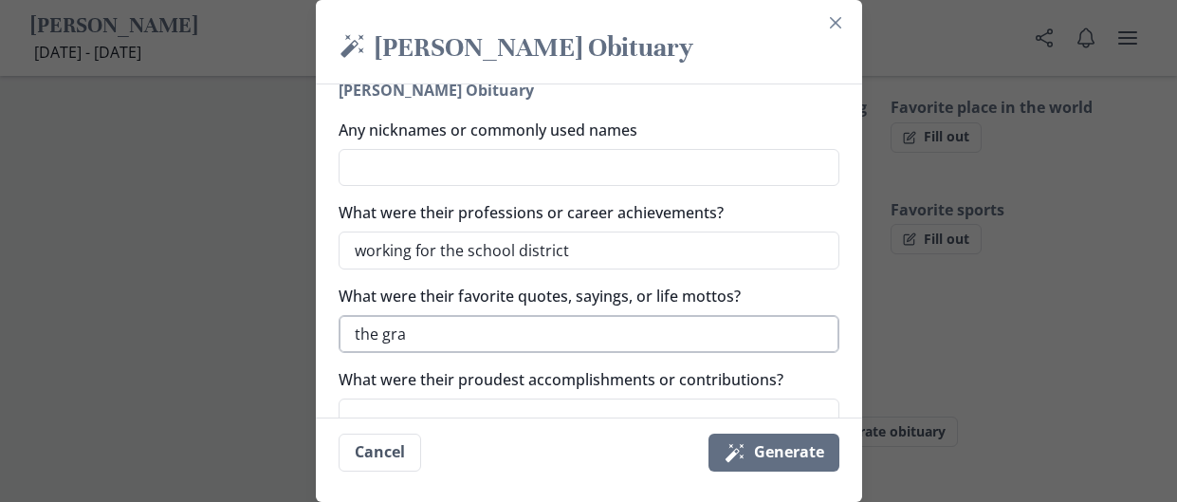
type textarea "x"
type textarea "the grass"
type textarea "x"
type textarea "the grass"
type textarea "x"
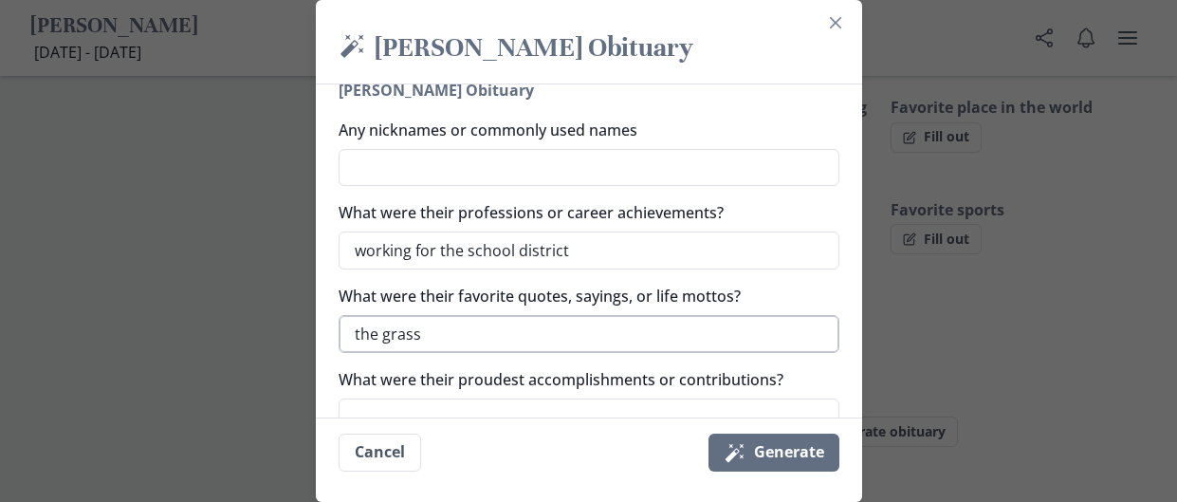
type textarea "the grass i"
type textarea "x"
type textarea "the grass is"
type textarea "x"
type textarea "the grass isn"
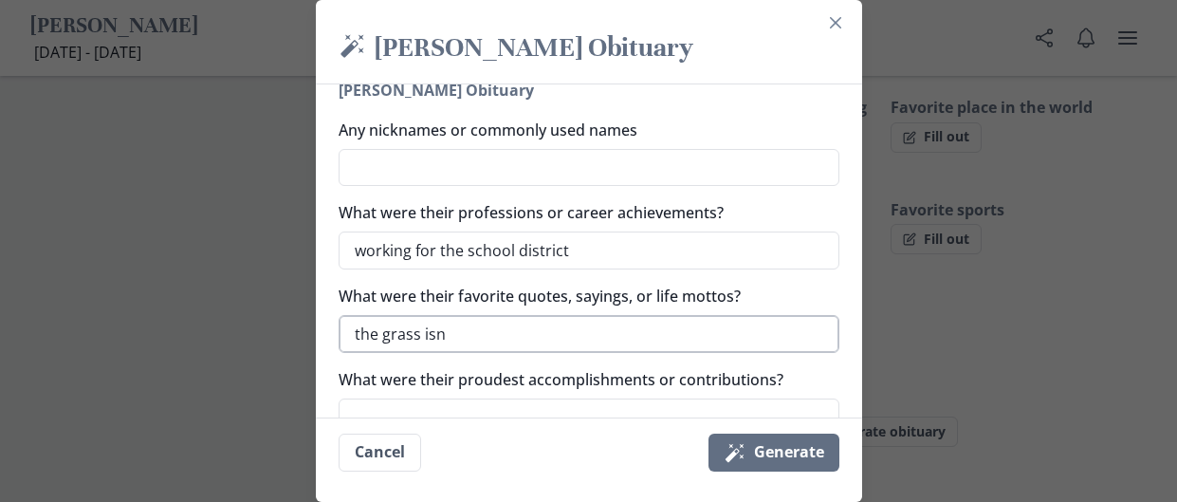
type textarea "x"
type textarea "the grass isnt"
type textarea "x"
type textarea "the grass isn't"
type textarea "x"
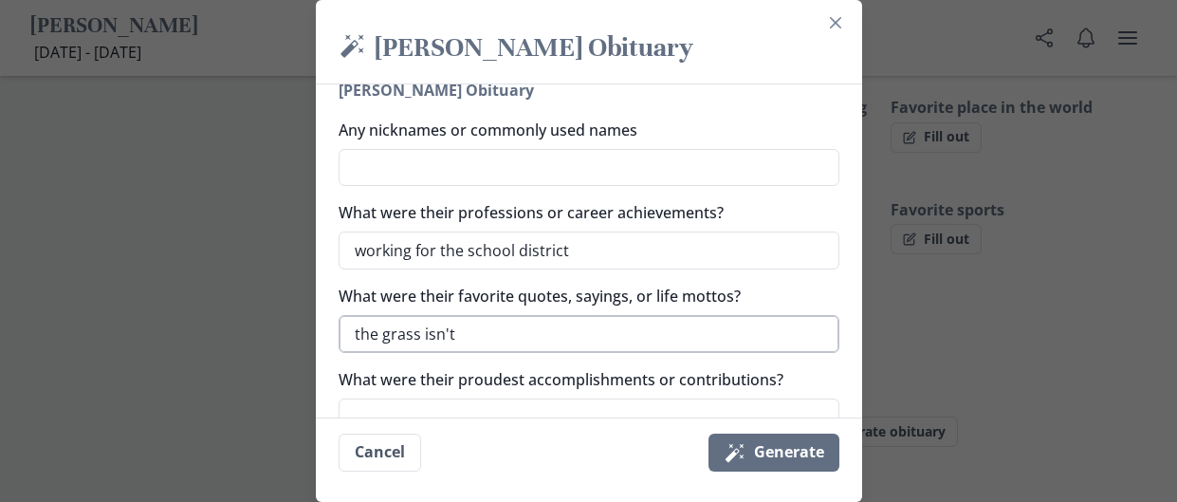
type textarea "the grass isn't a"
type textarea "x"
type textarea "the grass isn't al"
type textarea "x"
type textarea "the grass isn't alw"
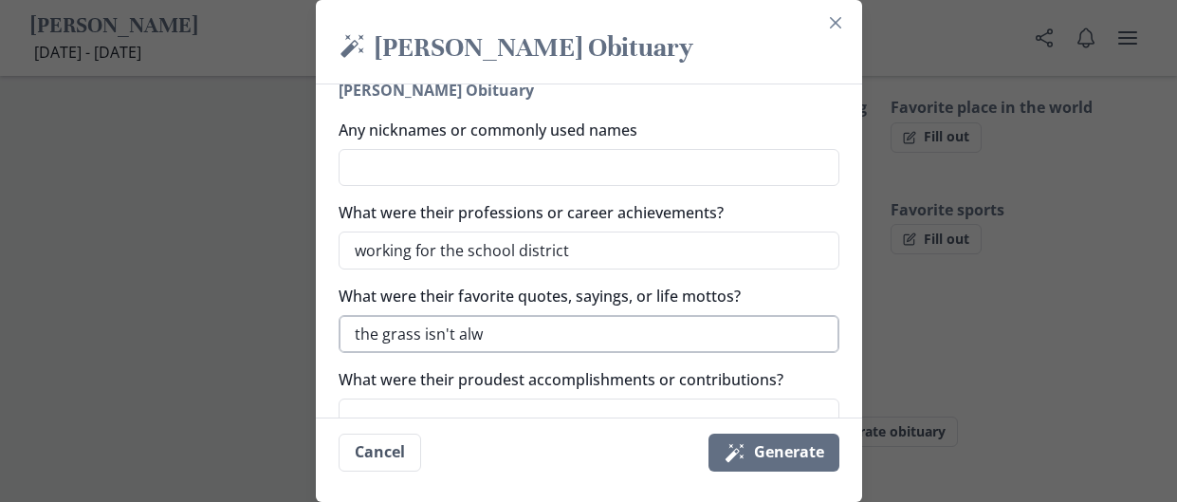
type textarea "x"
type textarea "the grass isn't alwa"
type textarea "x"
type textarea "the grass isn't alway"
type textarea "x"
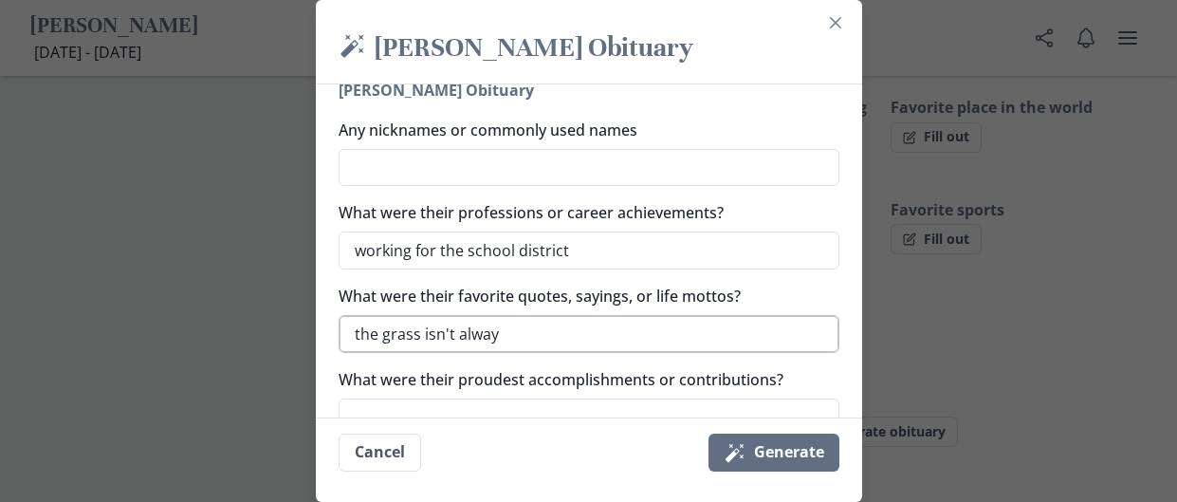
type textarea "the grass isn't always"
type textarea "x"
type textarea "the grass isn't always"
type textarea "x"
type textarea "the grass isn't always g"
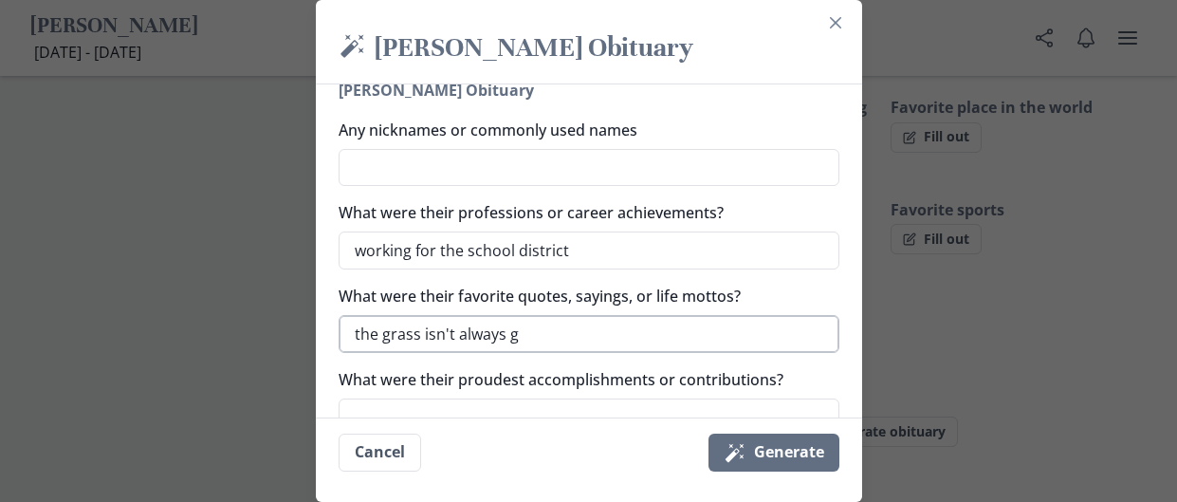
type textarea "x"
type textarea "the grass isn't always gr"
type textarea "x"
type textarea "the grass isn't always gre"
type textarea "x"
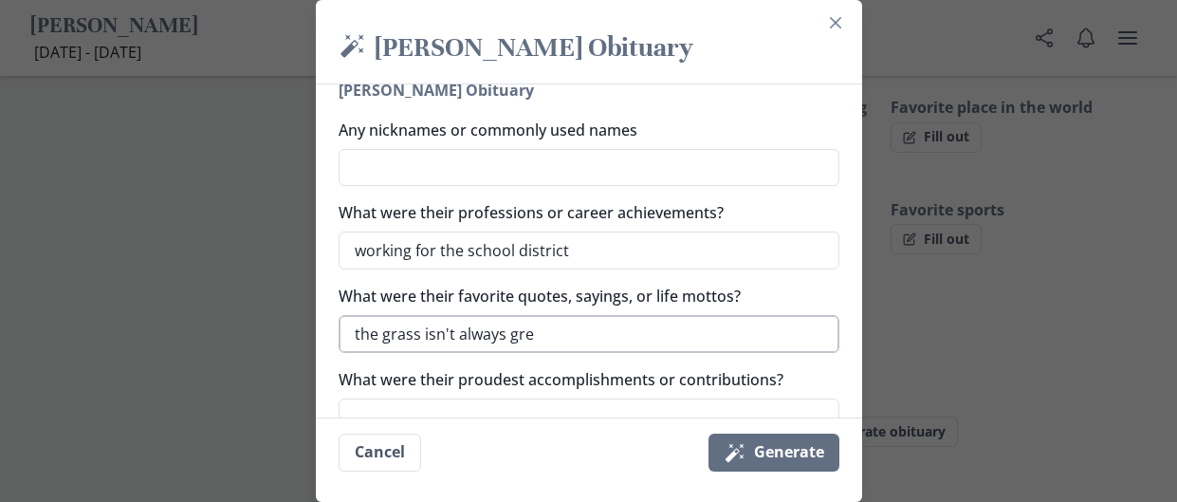
type textarea "the grass isn't always gree"
type textarea "x"
type textarea "the grass isn't always green"
type textarea "x"
type textarea "the grass isn't always [PERSON_NAME]"
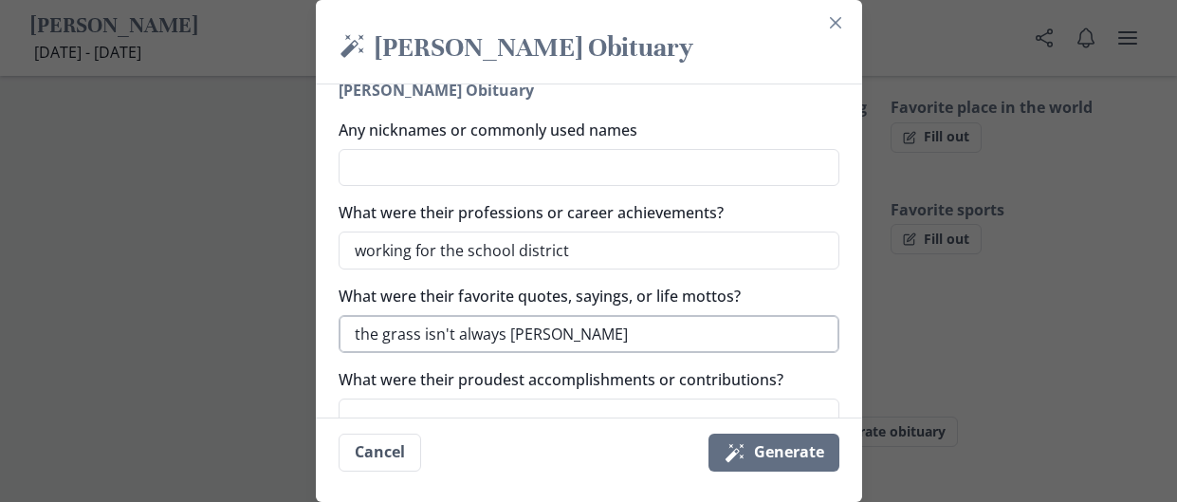
type textarea "x"
type textarea "the grass isn't always greener"
type textarea "x"
type textarea "the grass isn't always greener o"
type textarea "x"
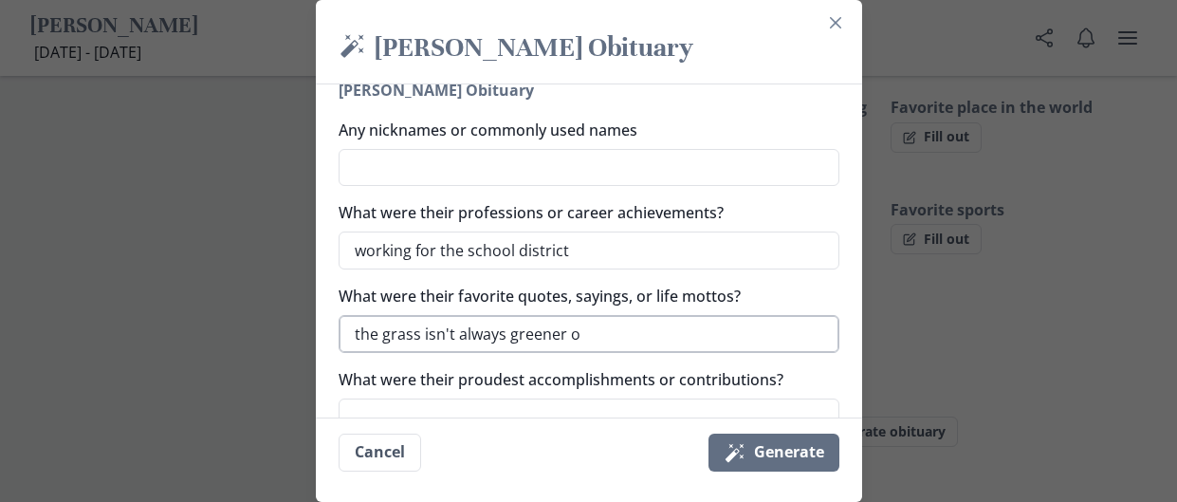
type textarea "the grass isn't always greener on"
type textarea "x"
type textarea "the grass isn't always greener on"
type textarea "x"
type textarea "the grass isn't always greener on t"
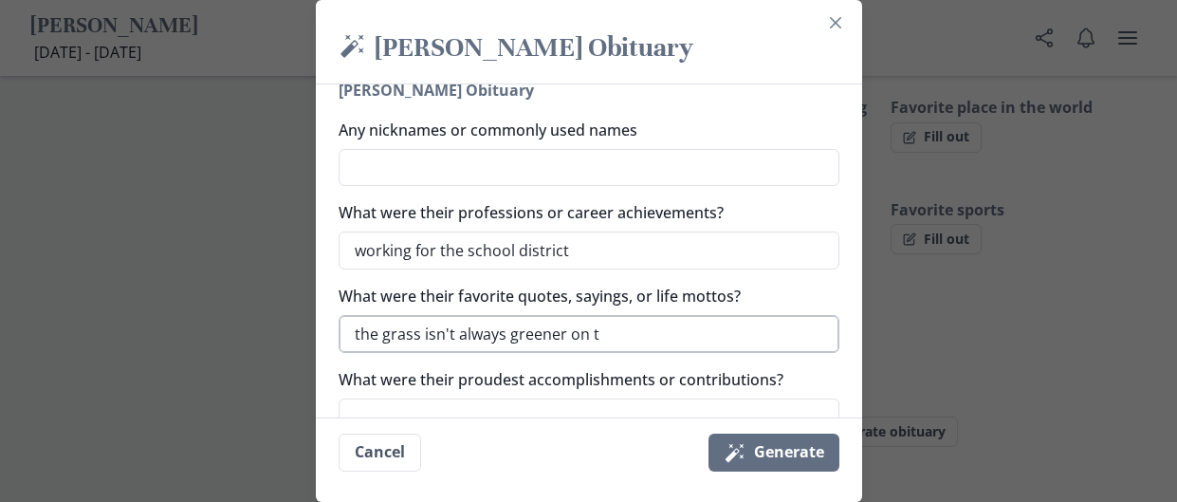
type textarea "x"
type textarea "the grass isn't always greener on th"
type textarea "x"
type textarea "the grass isn't always greener on the"
type textarea "x"
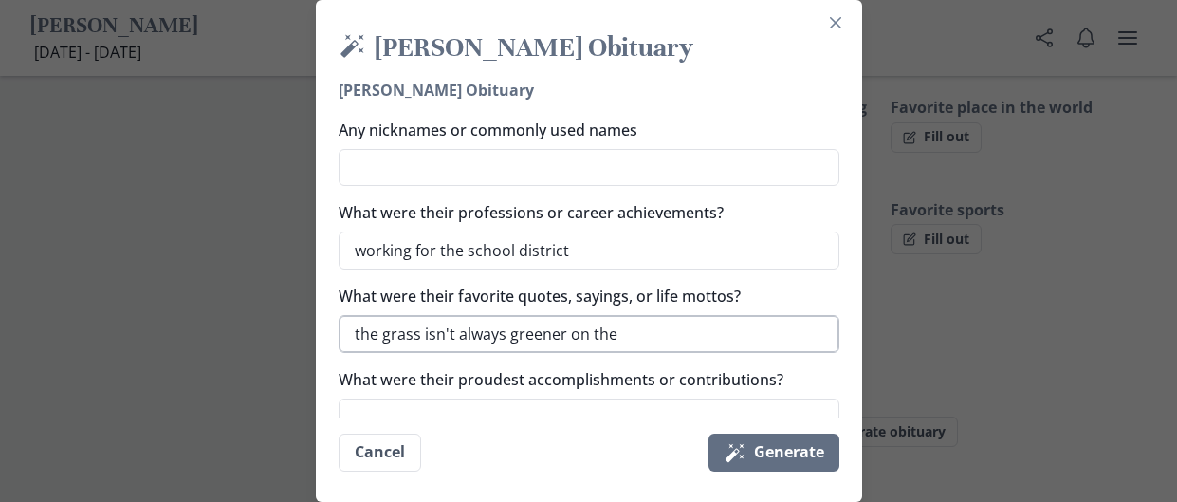
type textarea "the grass isn't always greener on the o"
type textarea "x"
type textarea "the grass isn't always greener on the ot"
type textarea "x"
type textarea "the grass isn't always greener on the otg"
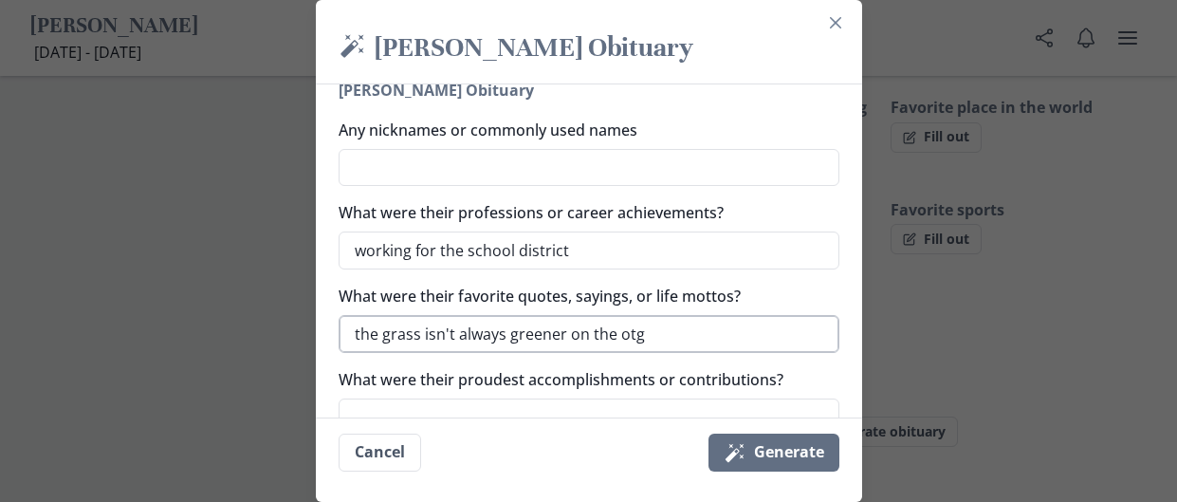
type textarea "x"
type textarea "the grass isn't always greener on the otge"
type textarea "x"
type textarea "the grass isn't always greener on the otg"
type textarea "x"
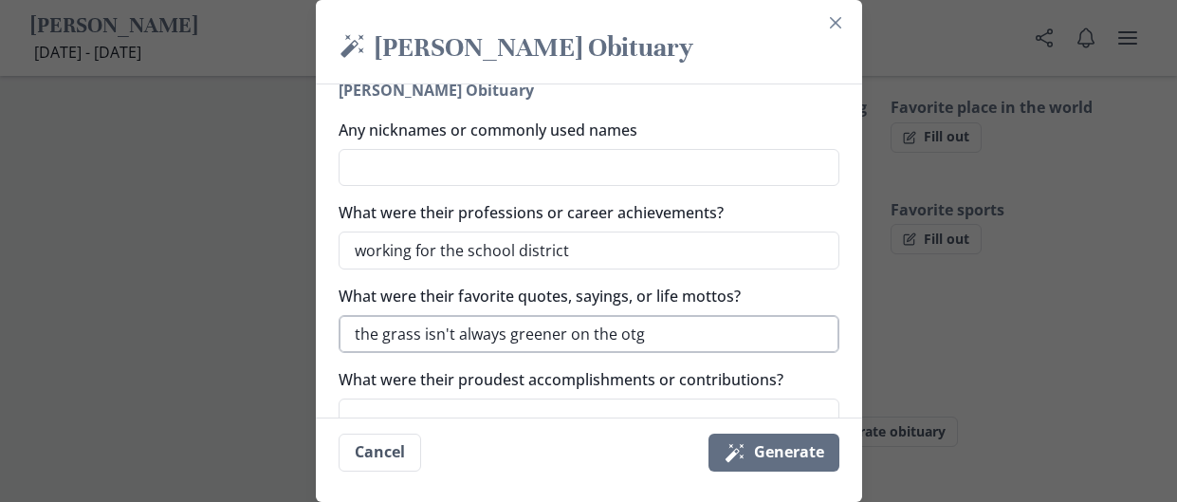
type textarea "the grass isn't always greener on the ot"
type textarea "x"
type textarea "the grass isn't always greener on the oth"
type textarea "x"
type textarea "the grass isn't always greener on the othe"
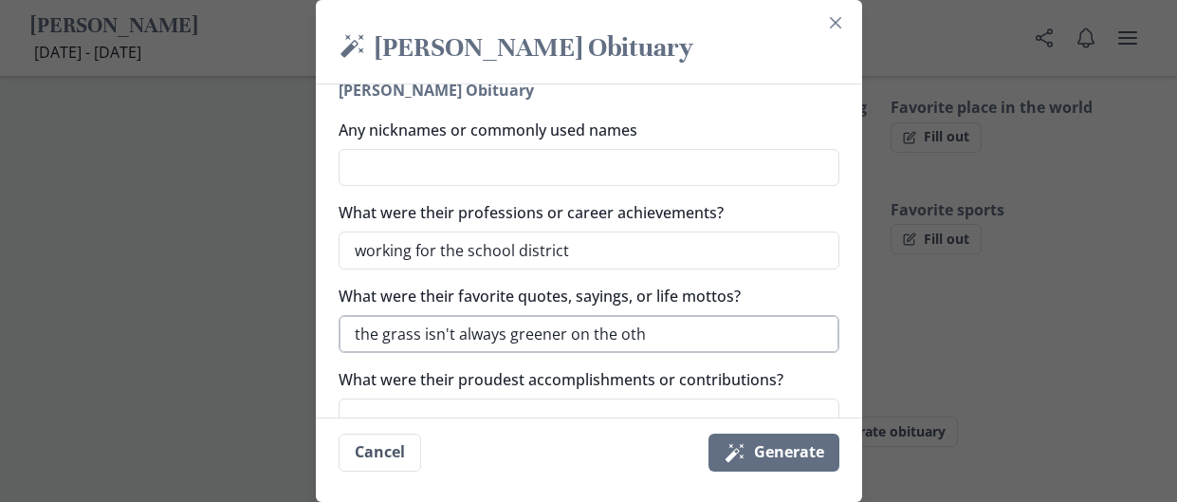
type textarea "x"
type textarea "the grass isn't always greener on the other"
type textarea "x"
type textarea "the grass isn't always greener on the other"
type textarea "x"
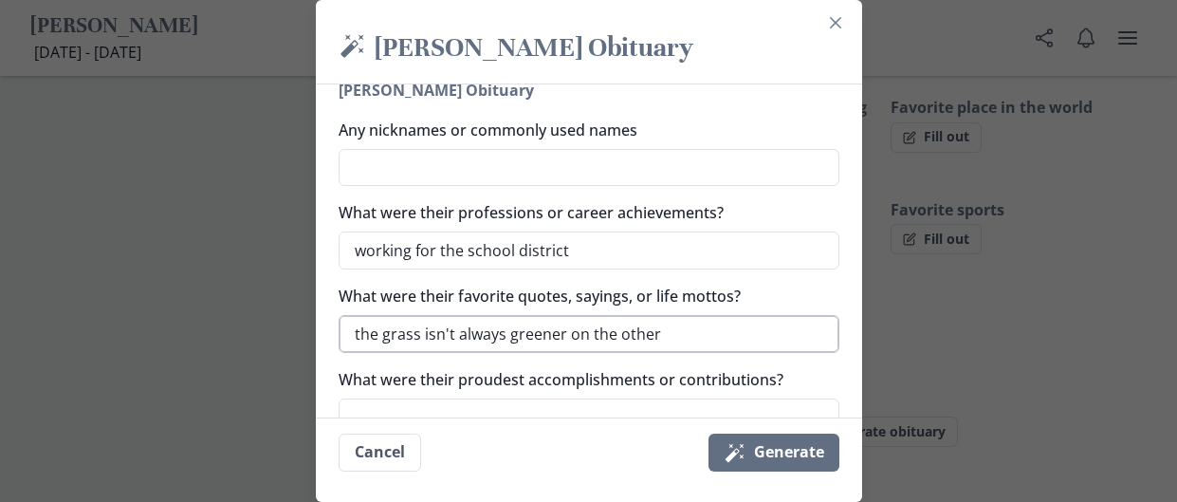
type textarea "the grass isn't always greener on the other s"
click at [553, 401] on textarea "What were their proudest accomplishments or contributions?" at bounding box center [589, 417] width 501 height 38
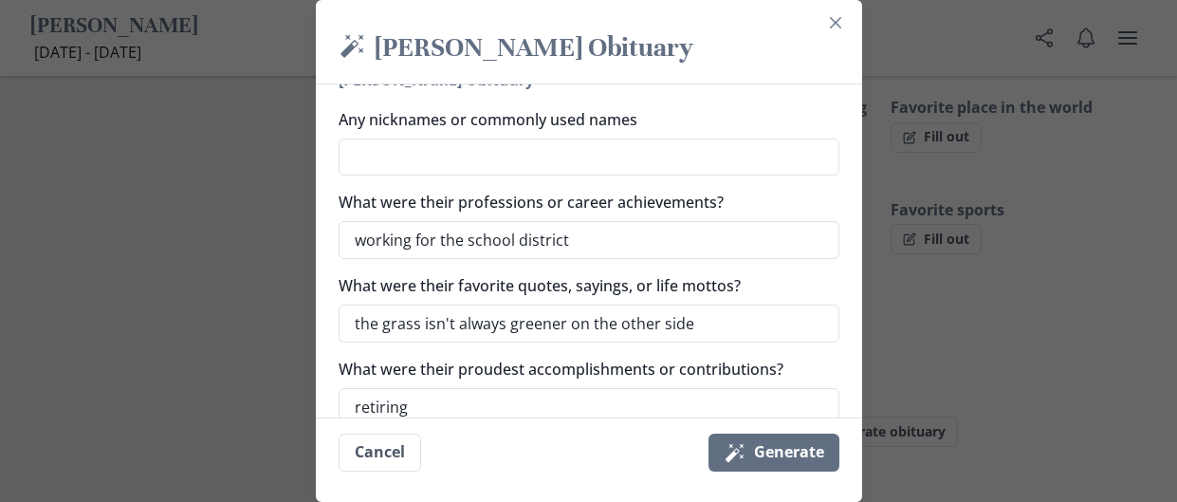
click at [611, 361] on label "What were their proudest accomplishments or contributions?" at bounding box center [583, 369] width 489 height 23
click at [611, 388] on textarea "retiring" at bounding box center [589, 407] width 501 height 38
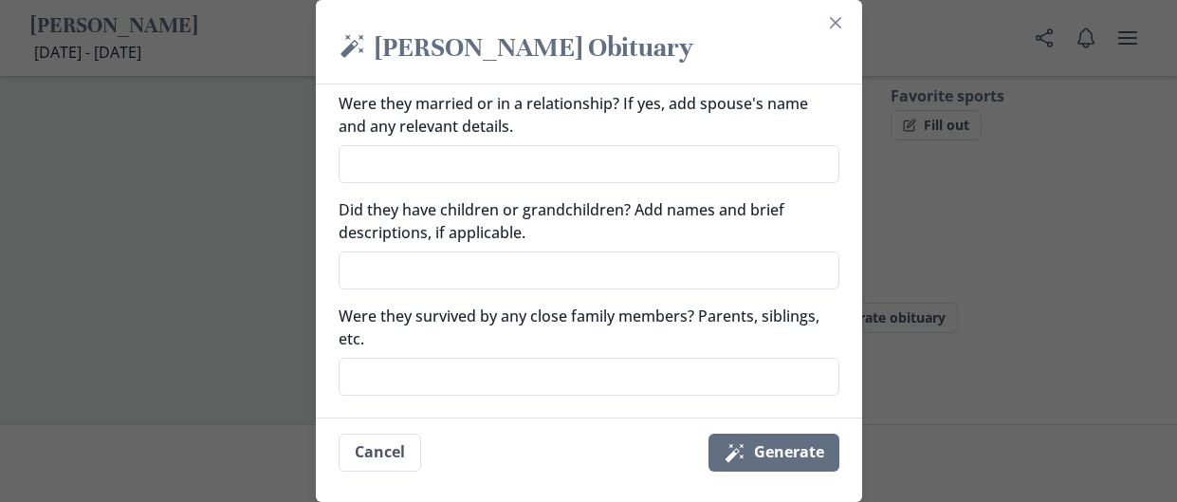
scroll to position [612, 0]
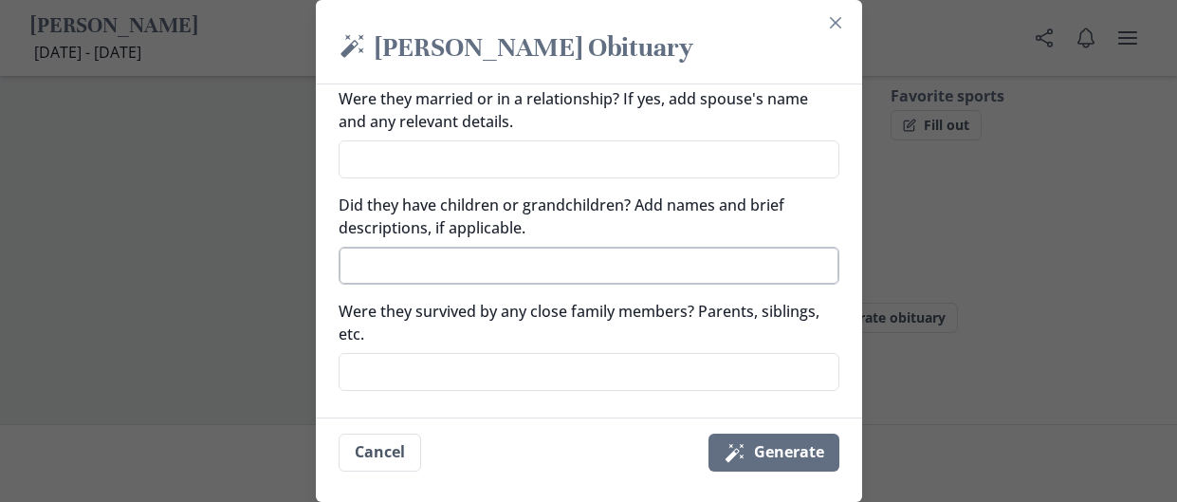
click at [657, 268] on textarea "Did they have children or grandchildren? Add names and brief descriptions, if a…" at bounding box center [589, 266] width 501 height 38
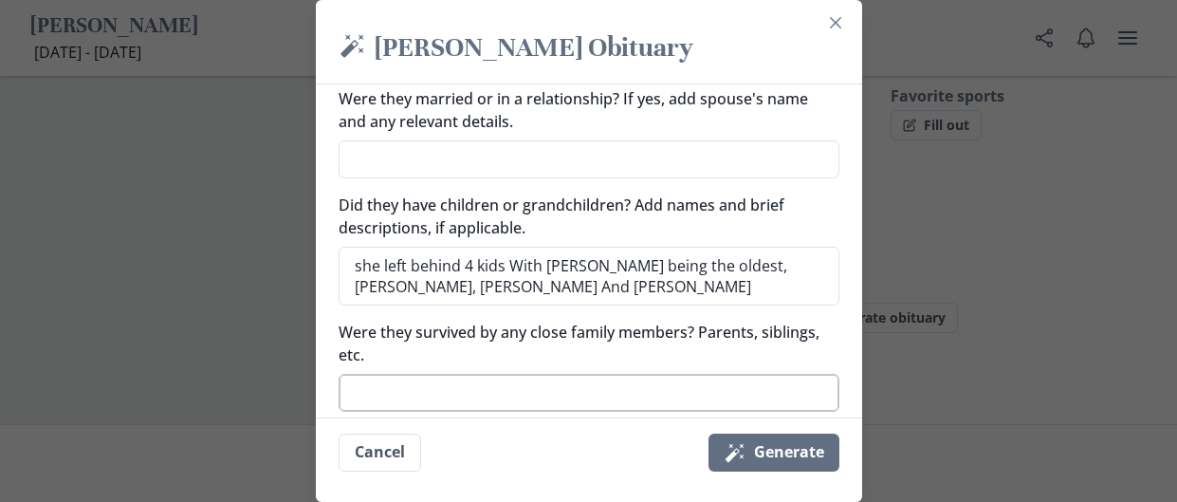
click at [582, 382] on textarea "Were they survived by any close family members? Parents, siblings, etc." at bounding box center [589, 393] width 501 height 38
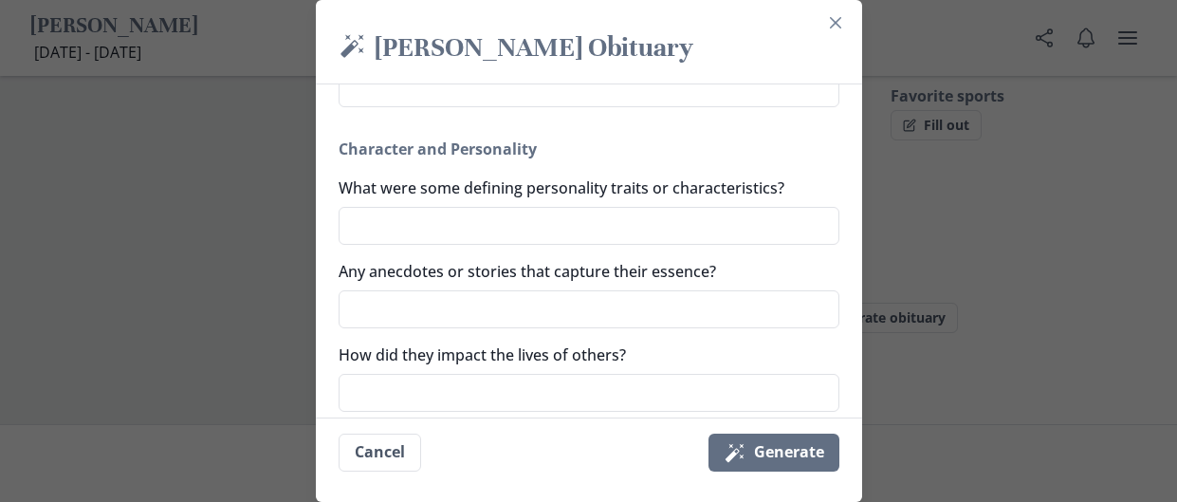
scroll to position [921, 0]
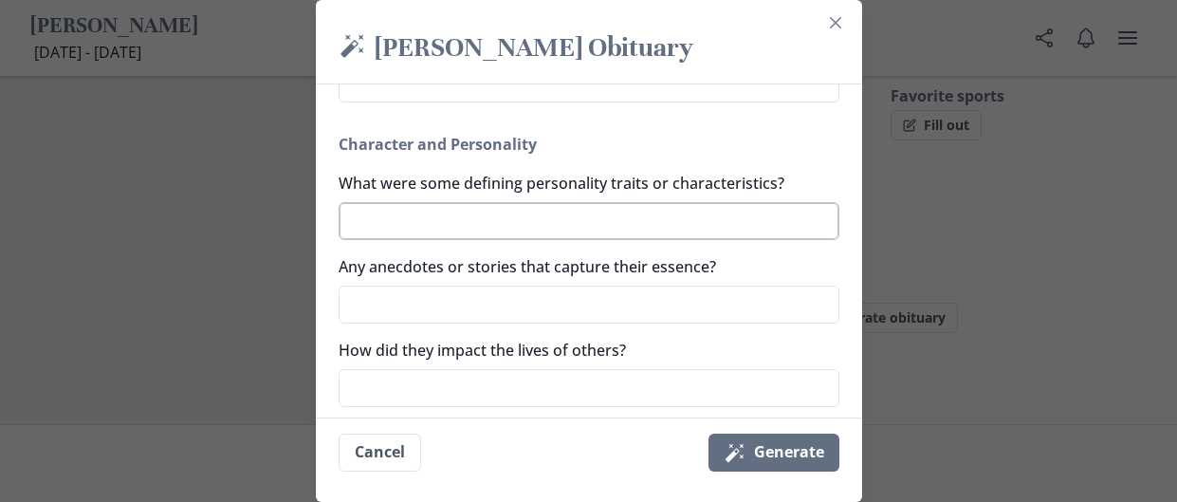
click at [745, 223] on textarea "What were some defining personality traits or characteristics?" at bounding box center [589, 221] width 501 height 38
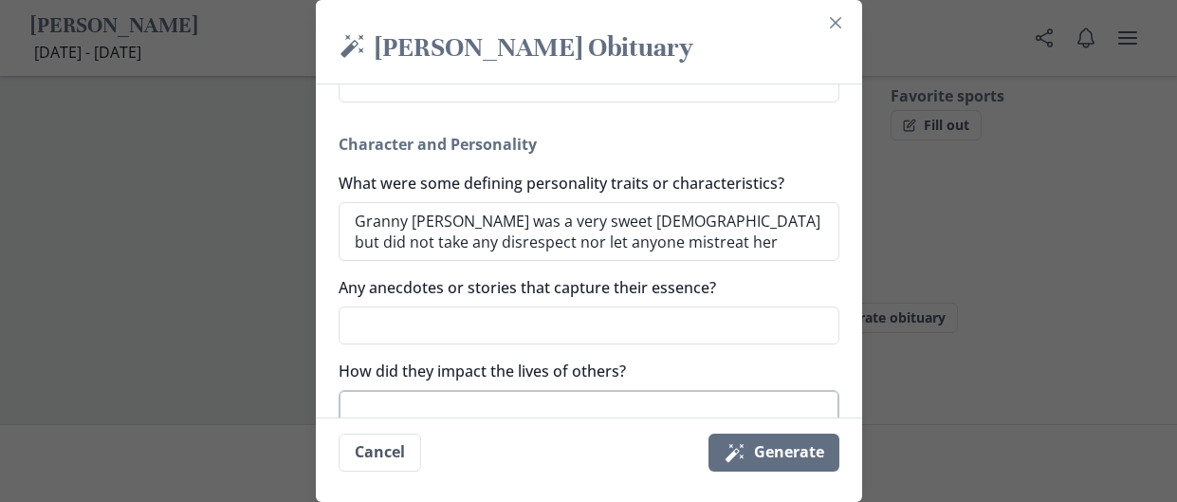
click at [576, 393] on textarea "How did they impact the lives of others?" at bounding box center [589, 409] width 501 height 38
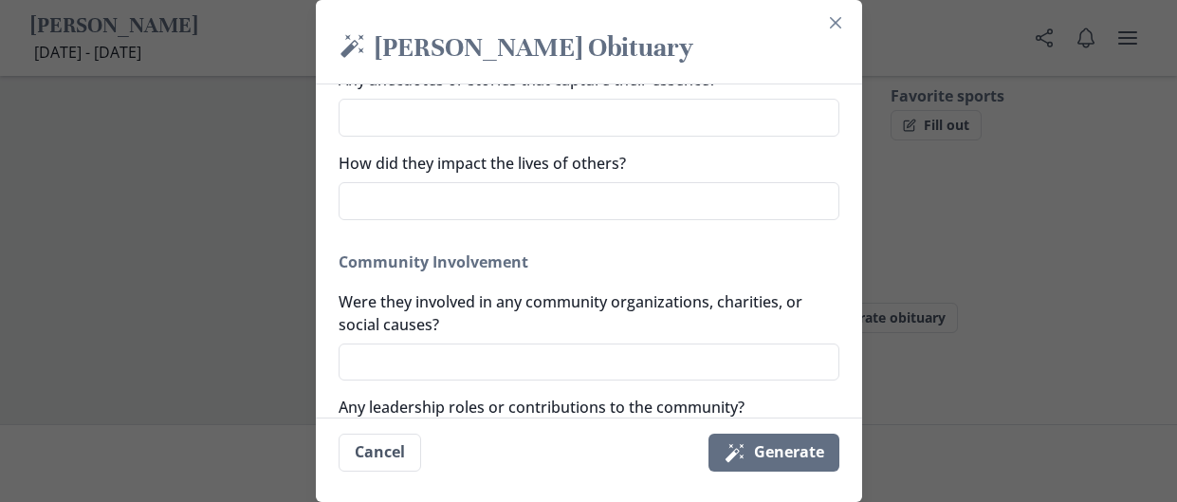
scroll to position [1138, 0]
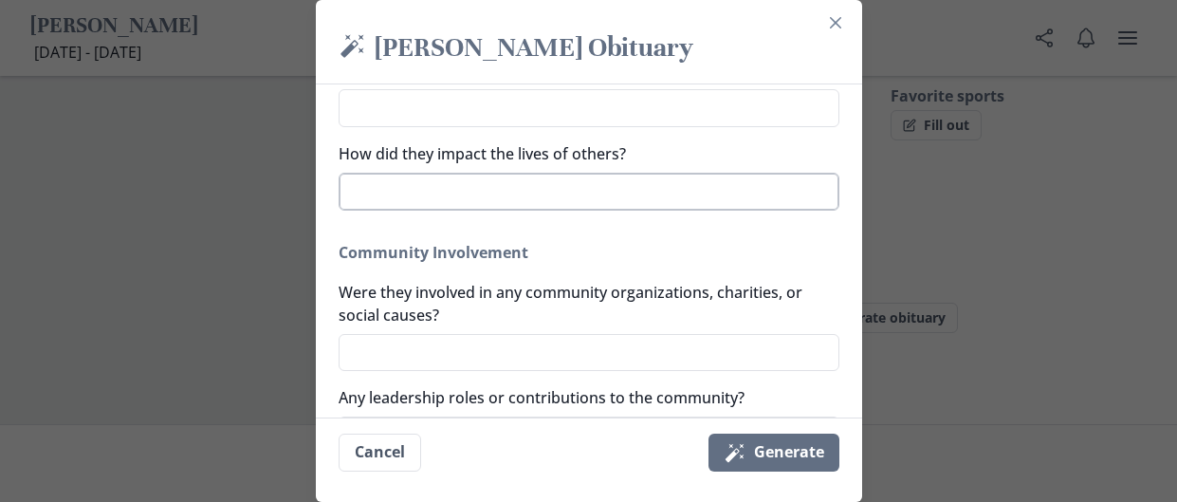
click at [756, 186] on textarea "How did they impact the lives of others?" at bounding box center [589, 192] width 501 height 38
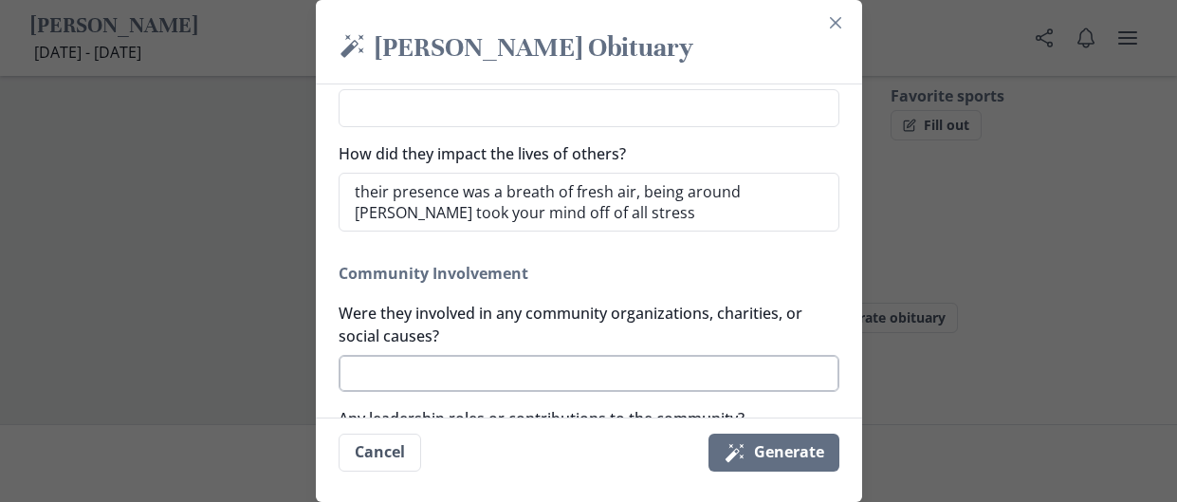
click at [732, 369] on textarea "Were they involved in any community organizations, charities, or social causes?" at bounding box center [589, 374] width 501 height 38
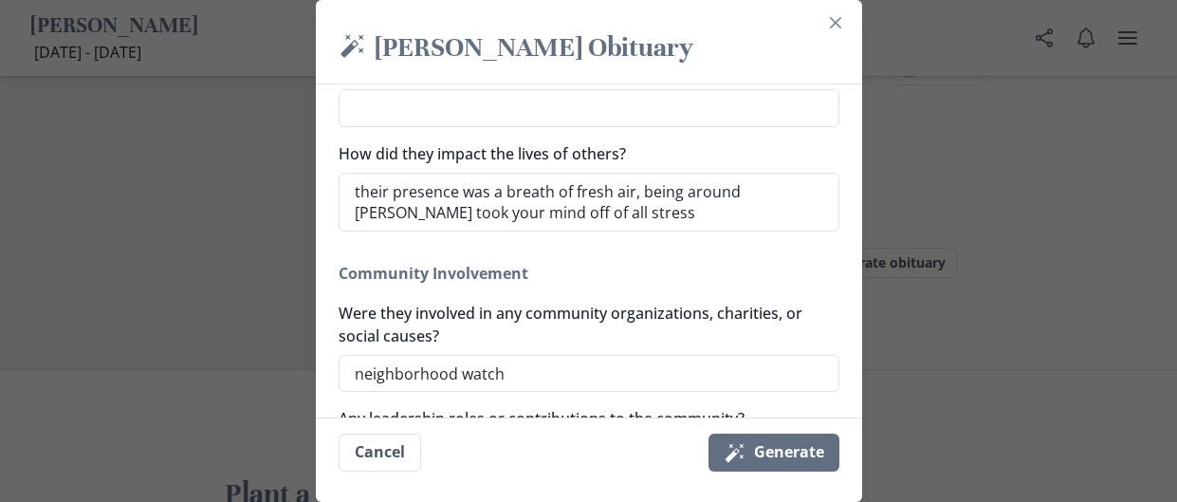
scroll to position [1857, 0]
click at [850, 298] on div "Generate a simple and beautiful obituary for [PERSON_NAME] in just a minute. Al…" at bounding box center [589, 250] width 546 height 333
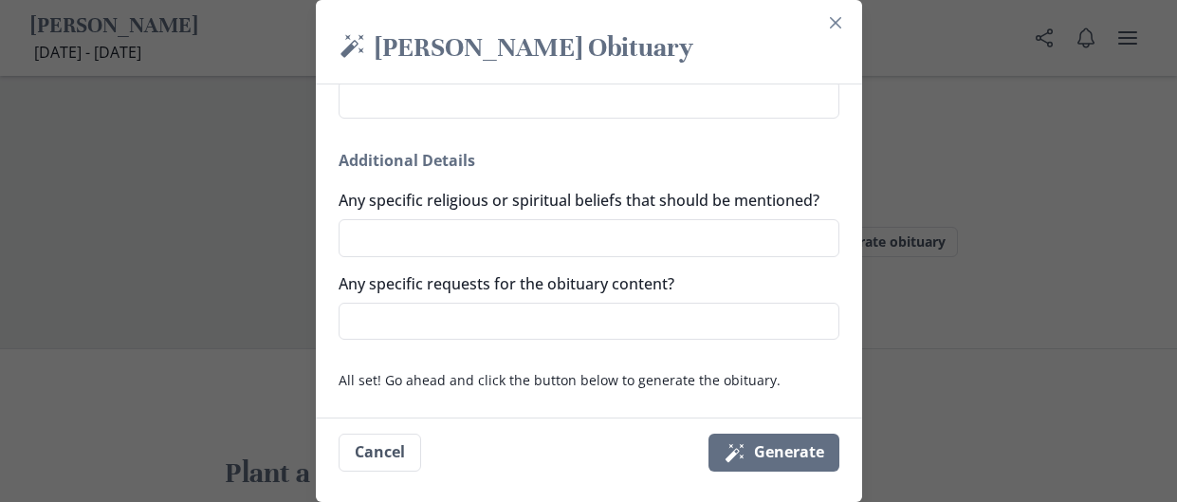
scroll to position [1505, 0]
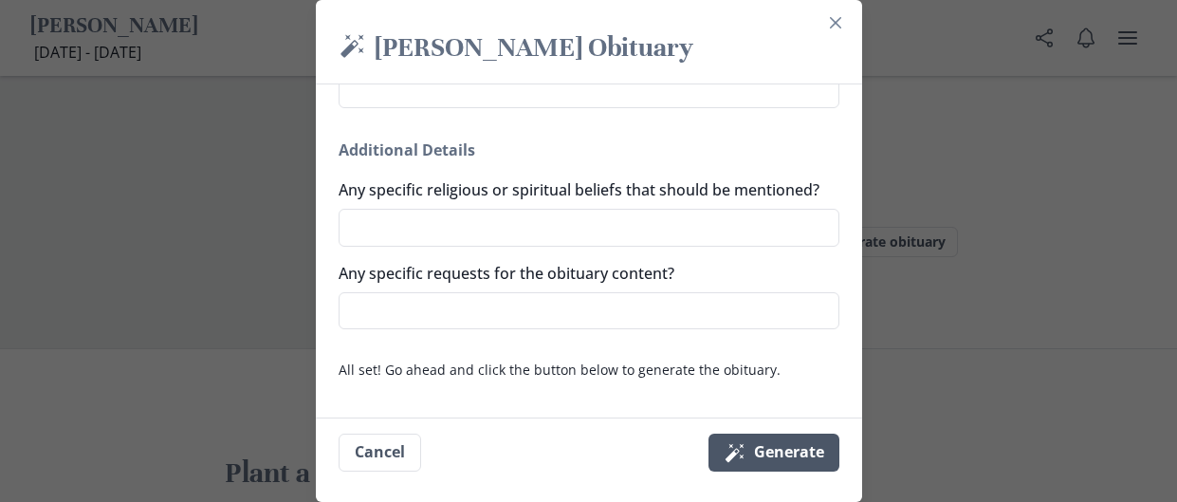
click at [772, 449] on button "Magic wand Generate" at bounding box center [773, 452] width 131 height 38
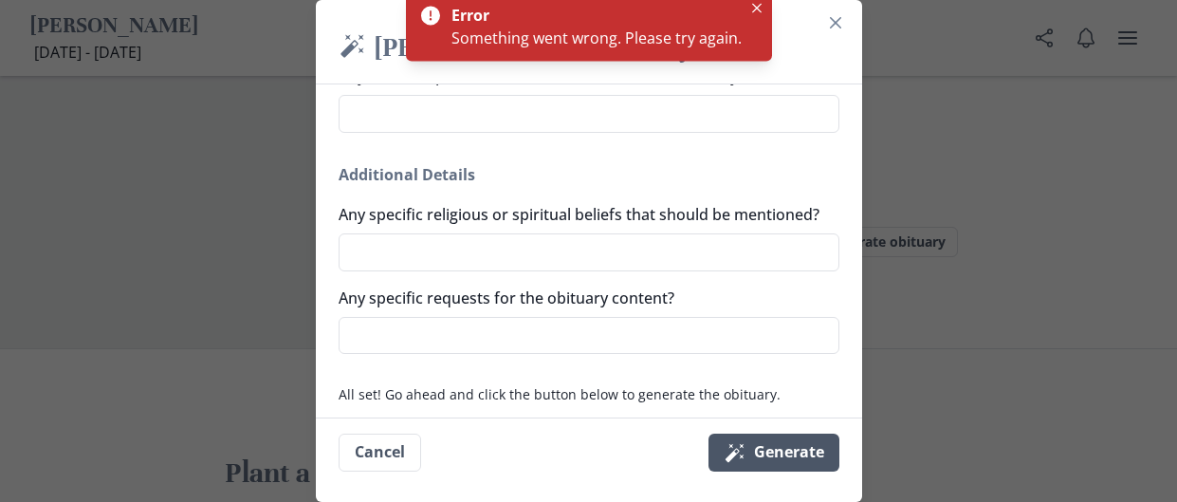
scroll to position [1499, 0]
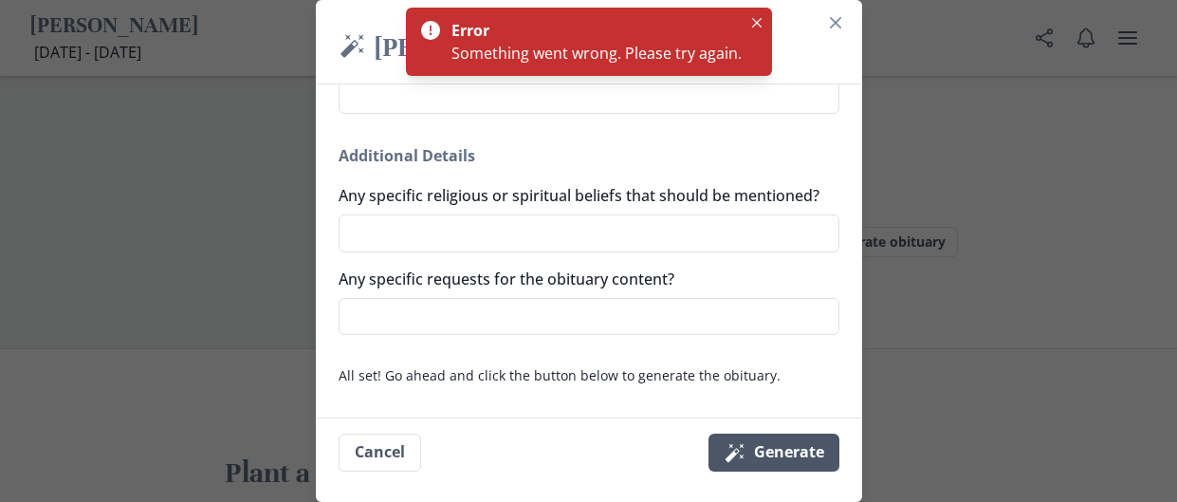
click at [748, 459] on button "Magic wand Generate" at bounding box center [773, 452] width 131 height 38
click at [339, 433] on button "Cancel" at bounding box center [380, 452] width 83 height 38
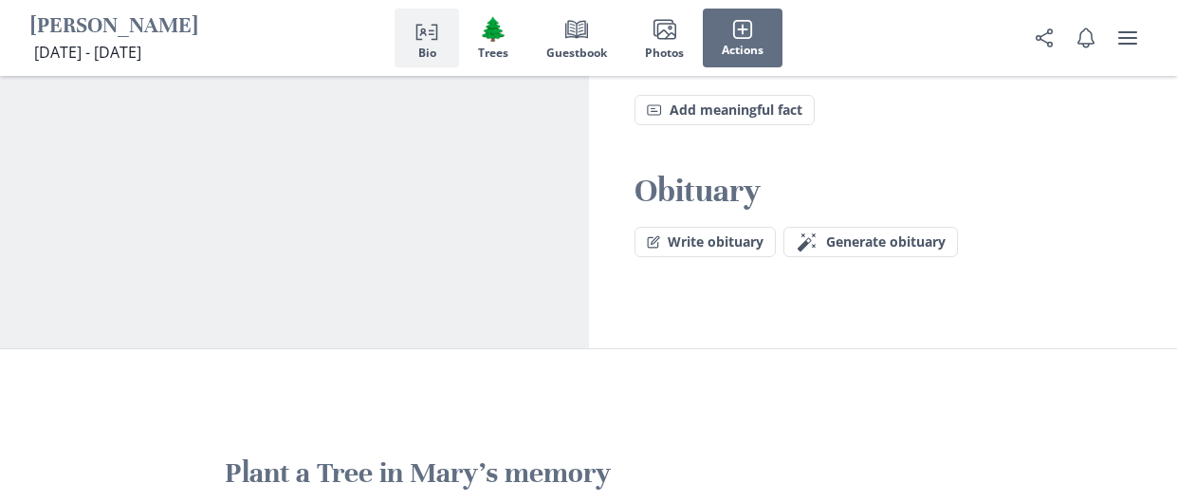
click at [783, 227] on button "Magic wand Generate obituary Generate" at bounding box center [870, 242] width 175 height 30
click at [820, 8] on button "Close" at bounding box center [835, 23] width 30 height 30
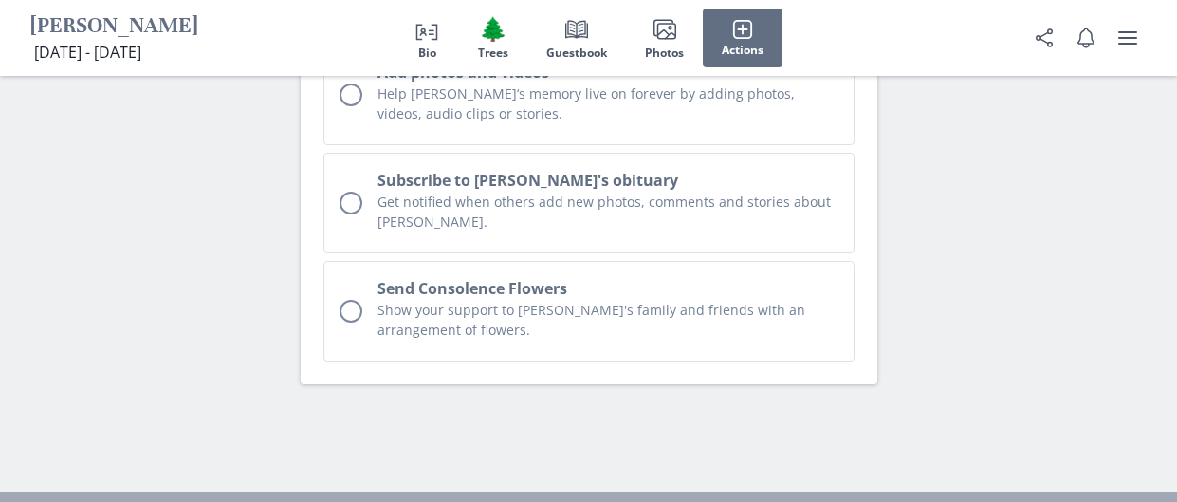
scroll to position [5411, 0]
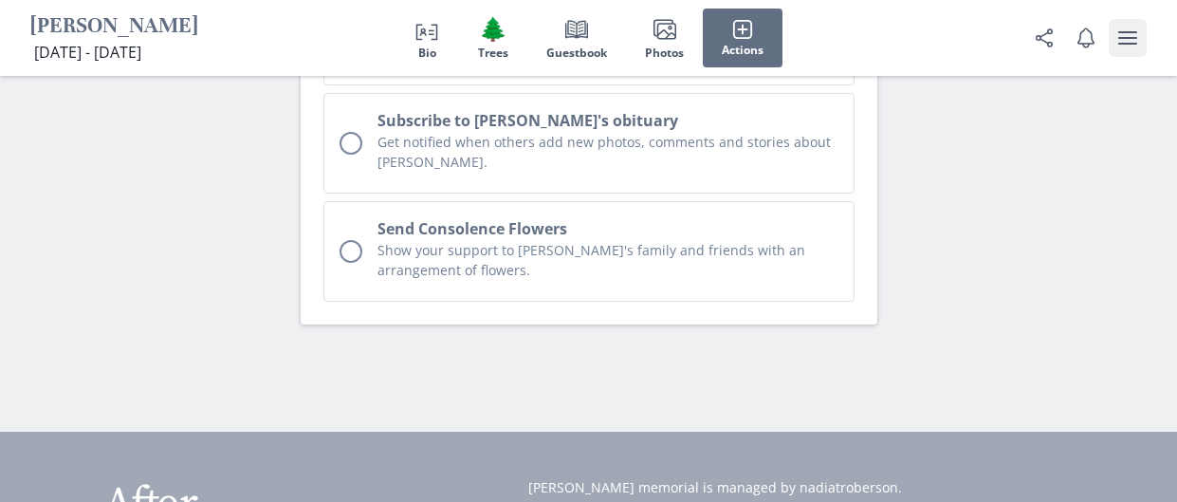
click at [1140, 29] on button "user menu" at bounding box center [1128, 38] width 38 height 38
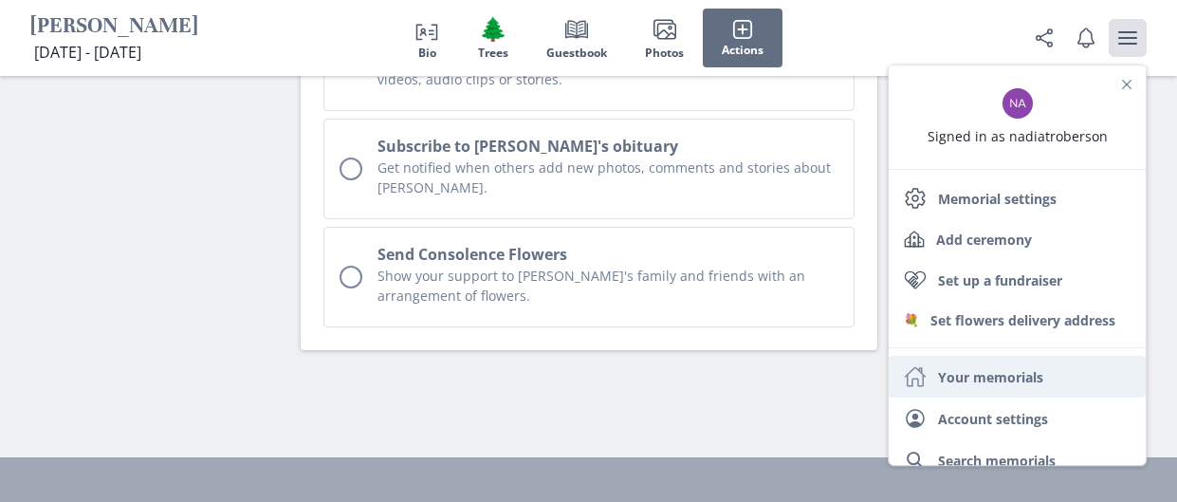
scroll to position [5375, 0]
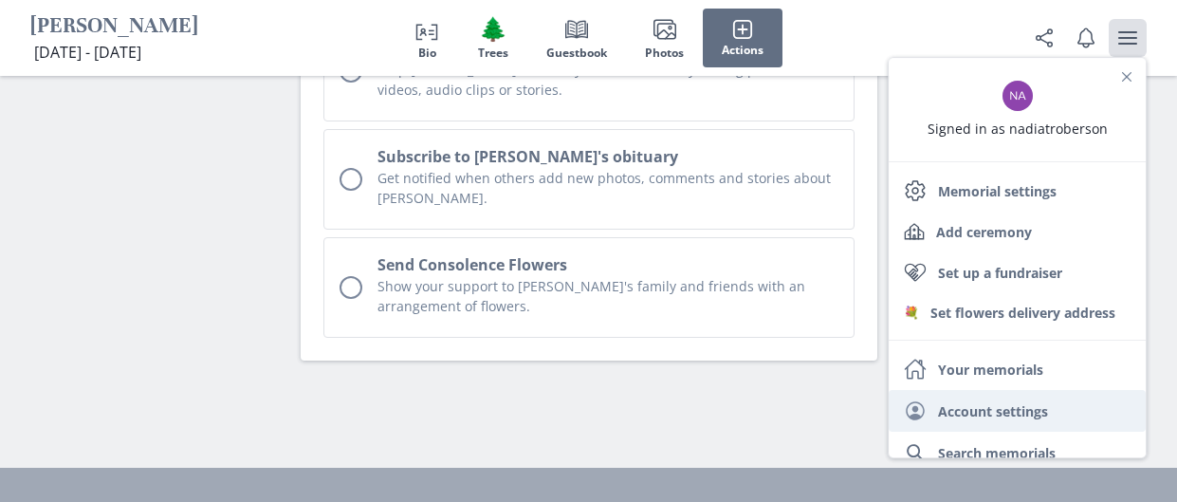
click at [994, 408] on link "User Account settings" at bounding box center [1017, 411] width 257 height 42
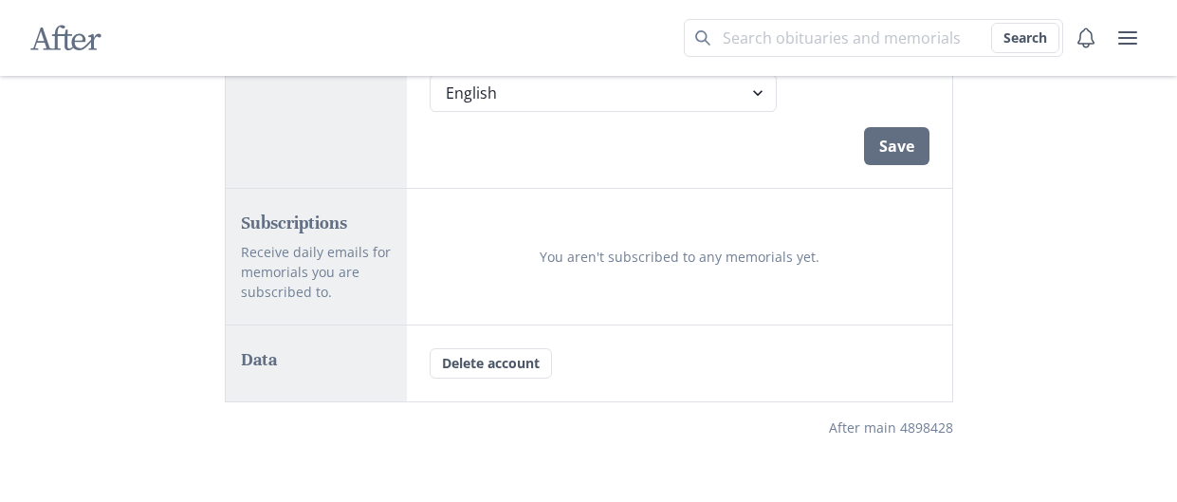
scroll to position [535, 0]
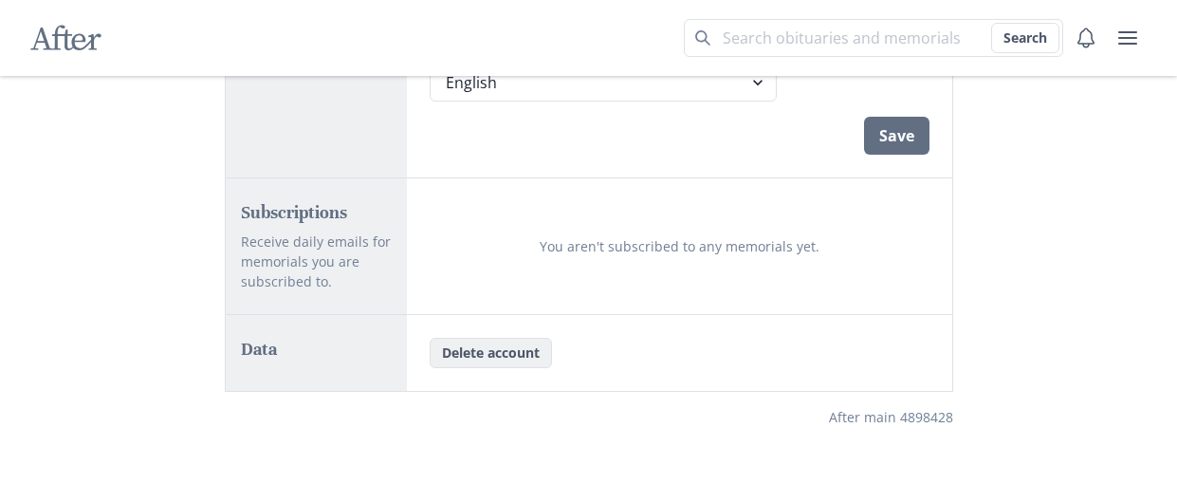
click at [522, 341] on button "Delete account" at bounding box center [491, 353] width 122 height 30
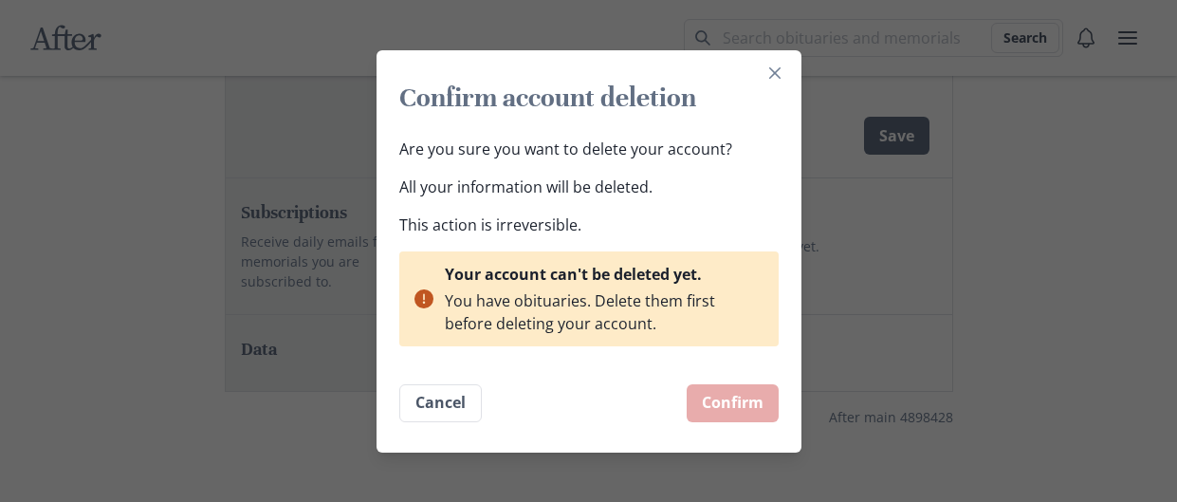
click at [512, 280] on div "Your account can't be deleted yet." at bounding box center [600, 274] width 311 height 23
click at [779, 74] on icon "Close" at bounding box center [774, 72] width 11 height 11
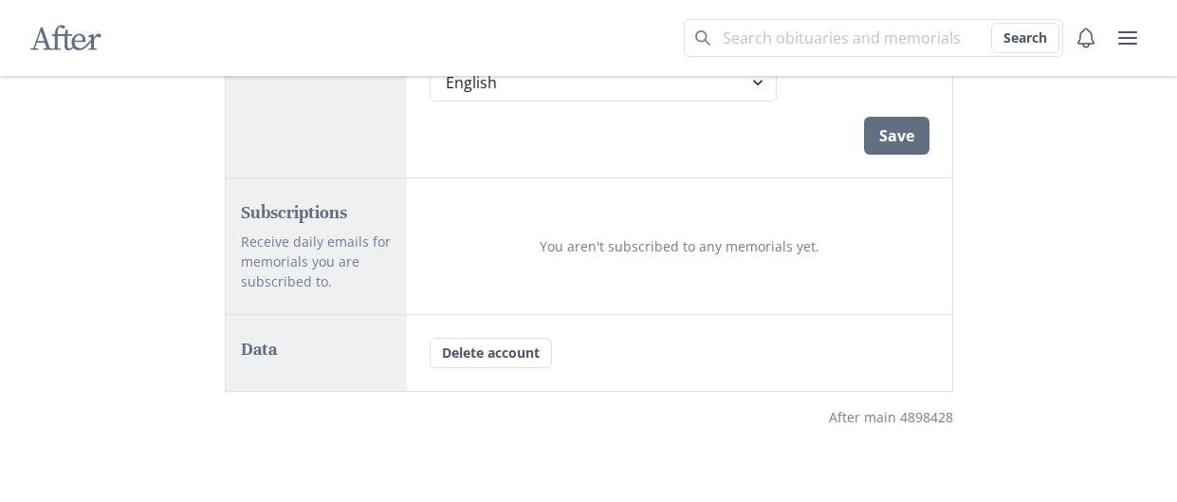
click at [22, 27] on div "After Search" at bounding box center [588, 38] width 1177 height 76
click at [57, 45] on icon at bounding box center [65, 39] width 70 height 26
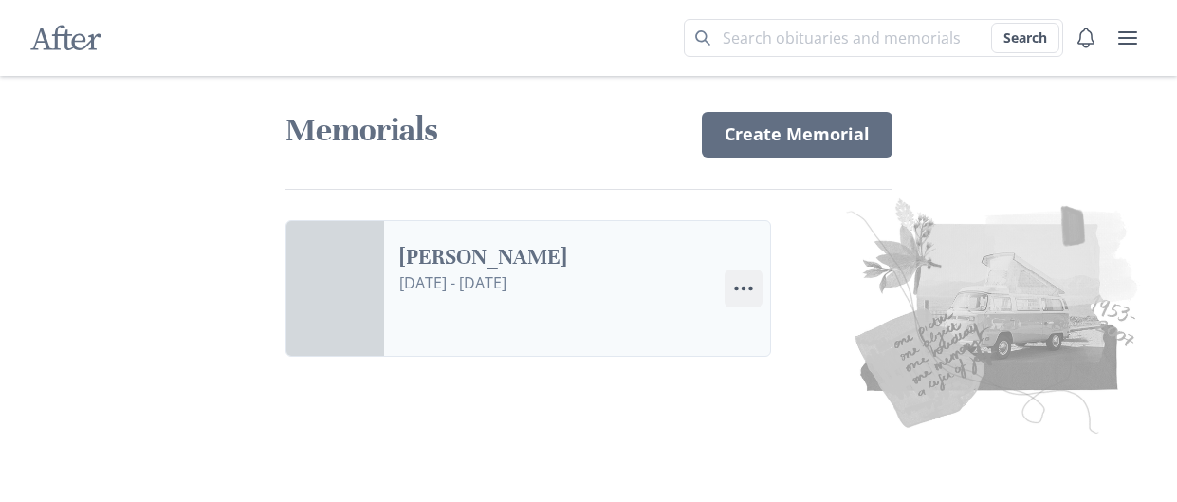
click at [732, 285] on icon "Menu" at bounding box center [743, 288] width 23 height 23
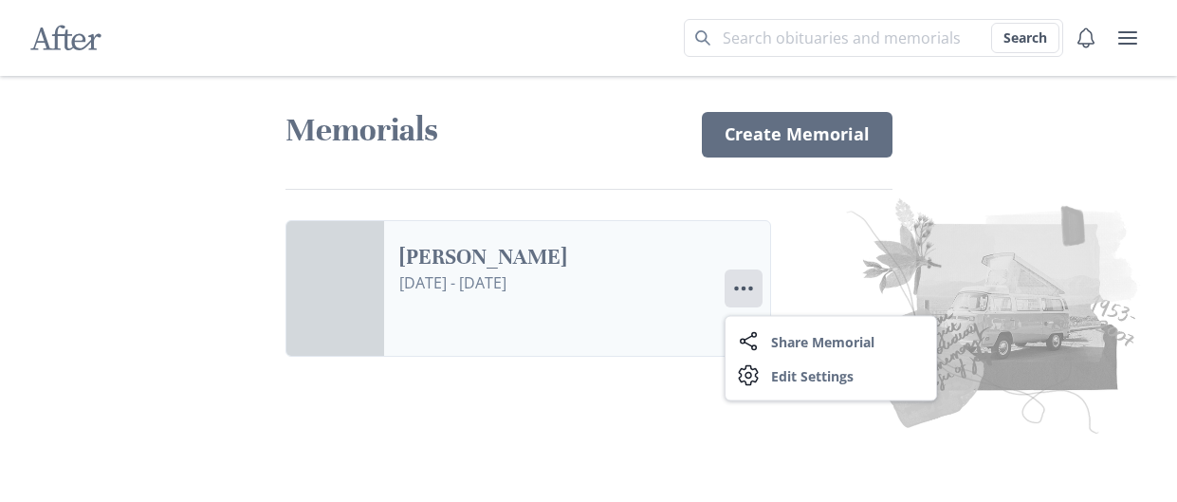
click at [813, 395] on div "Share Share Memorial Settings Edit Settings" at bounding box center [831, 358] width 212 height 85
click at [803, 367] on link "Settings Edit Settings" at bounding box center [831, 376] width 211 height 34
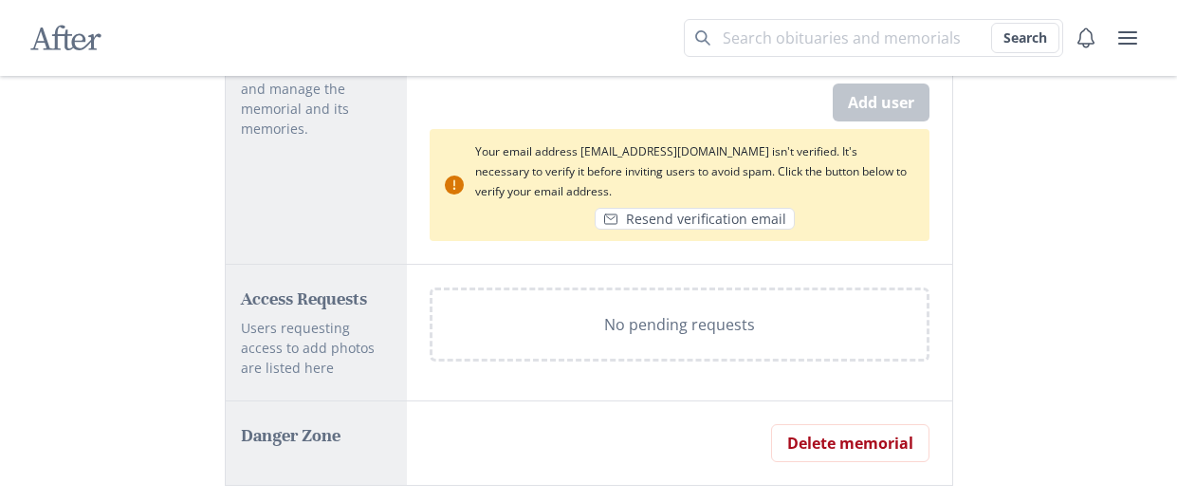
scroll to position [1366, 0]
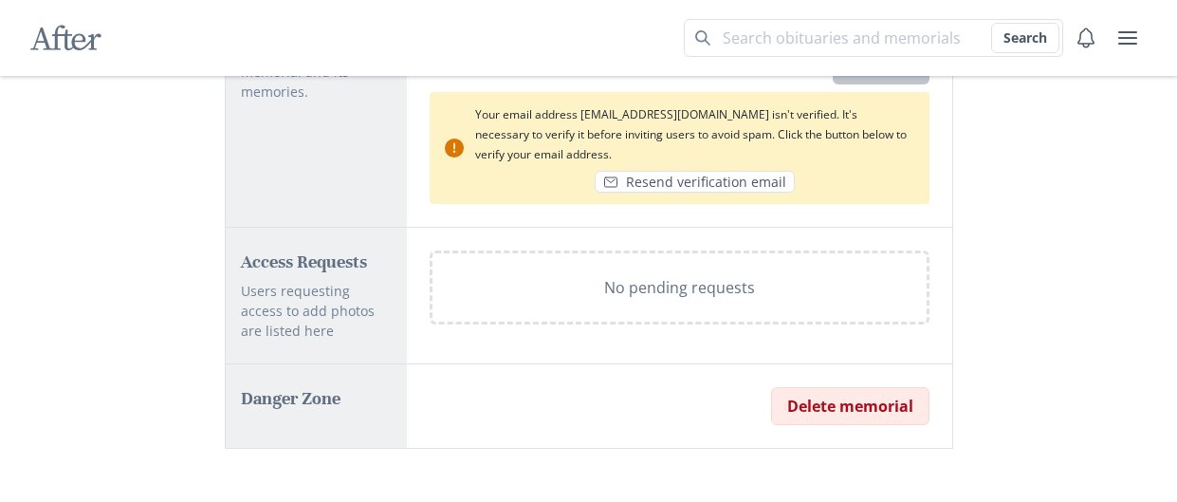
click at [863, 408] on button "Delete memorial" at bounding box center [850, 406] width 158 height 38
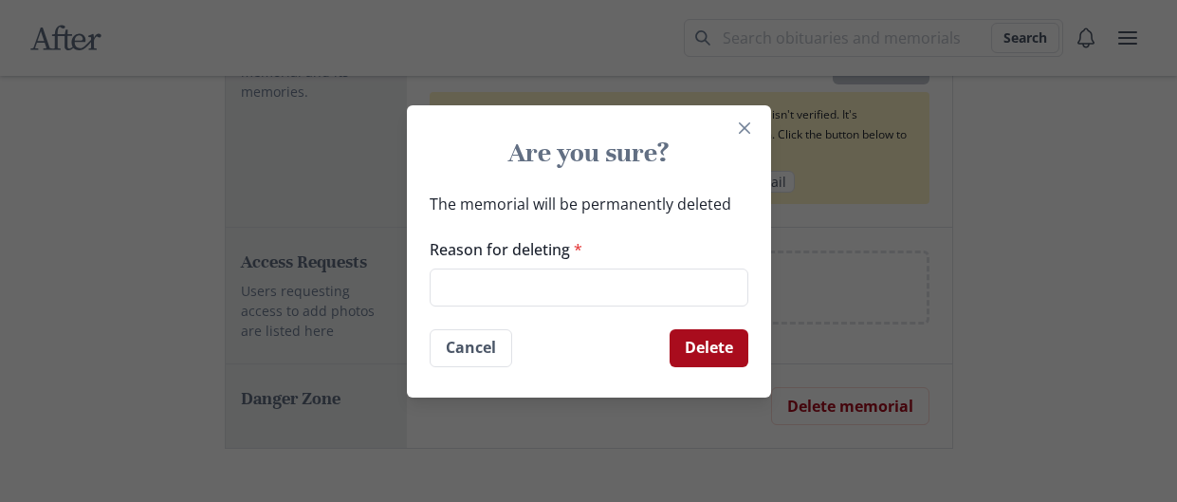
click at [686, 344] on button "Delete" at bounding box center [709, 348] width 79 height 38
click at [642, 274] on input "Reason for deleting *" at bounding box center [589, 287] width 319 height 38
click at [681, 334] on button "Delete" at bounding box center [709, 348] width 79 height 38
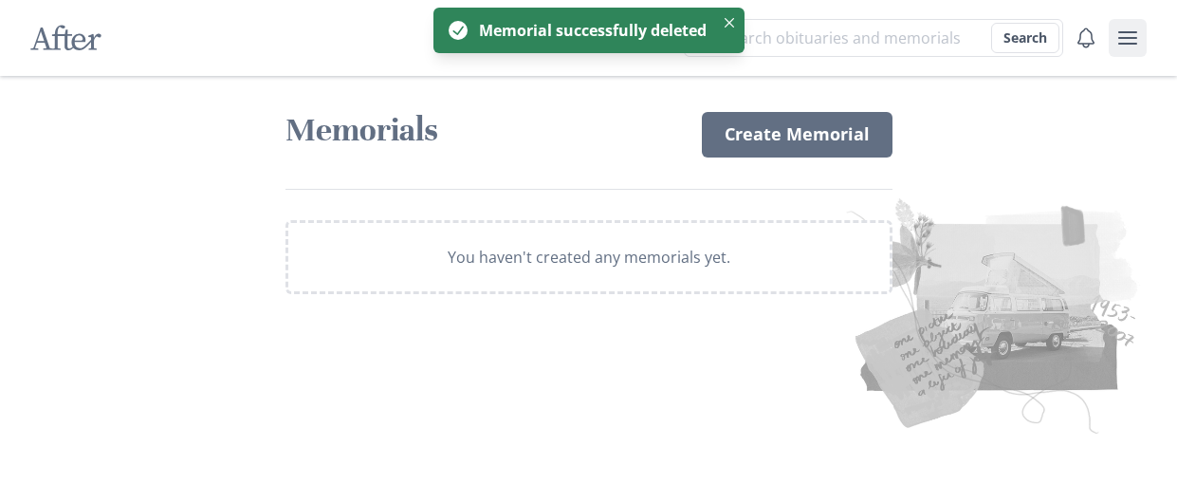
click at [1123, 41] on icon "user menu" at bounding box center [1127, 38] width 23 height 23
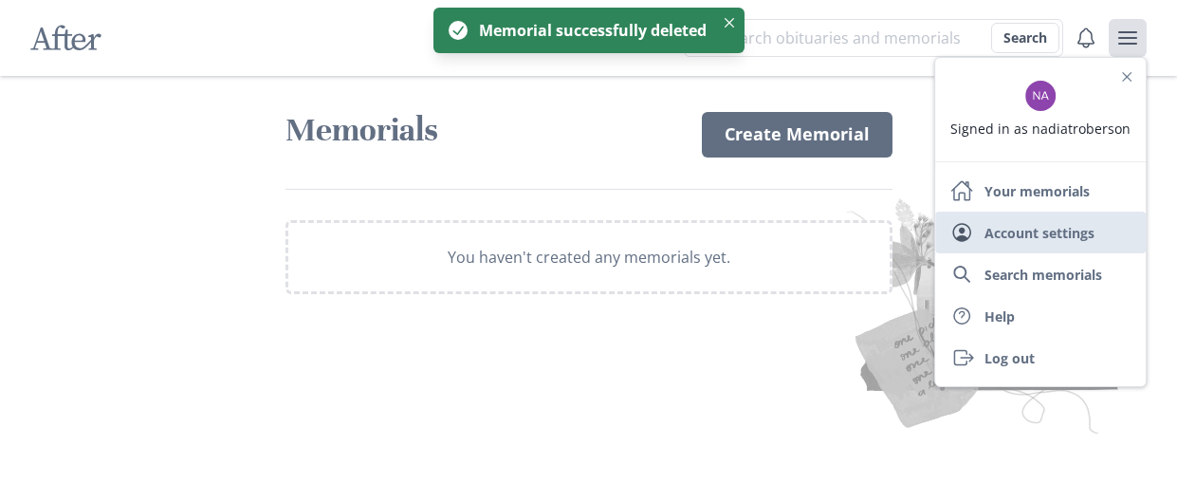
click at [1021, 230] on link "User Account settings" at bounding box center [1040, 232] width 211 height 42
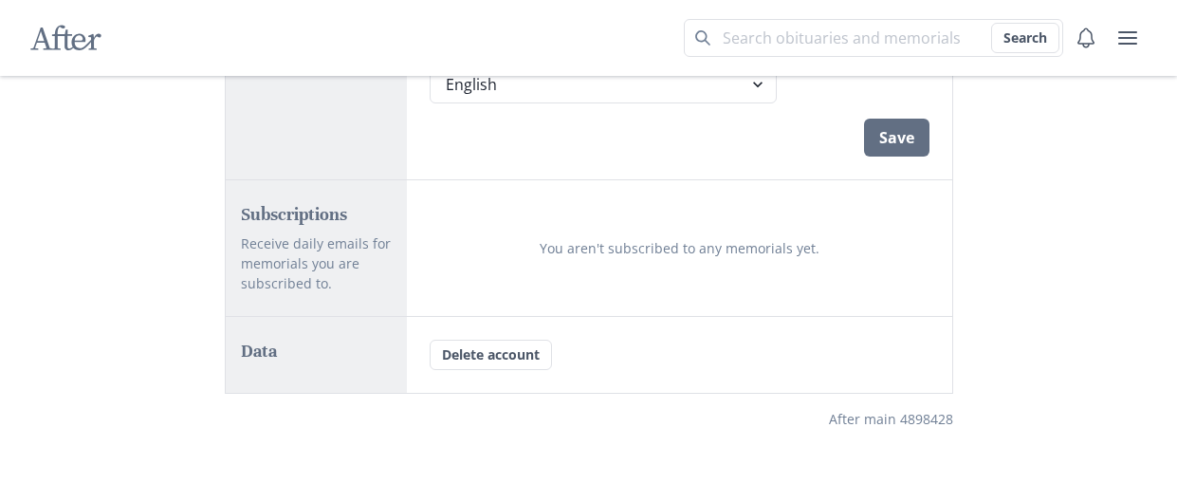
scroll to position [535, 0]
click at [534, 350] on button "Delete account" at bounding box center [491, 353] width 122 height 30
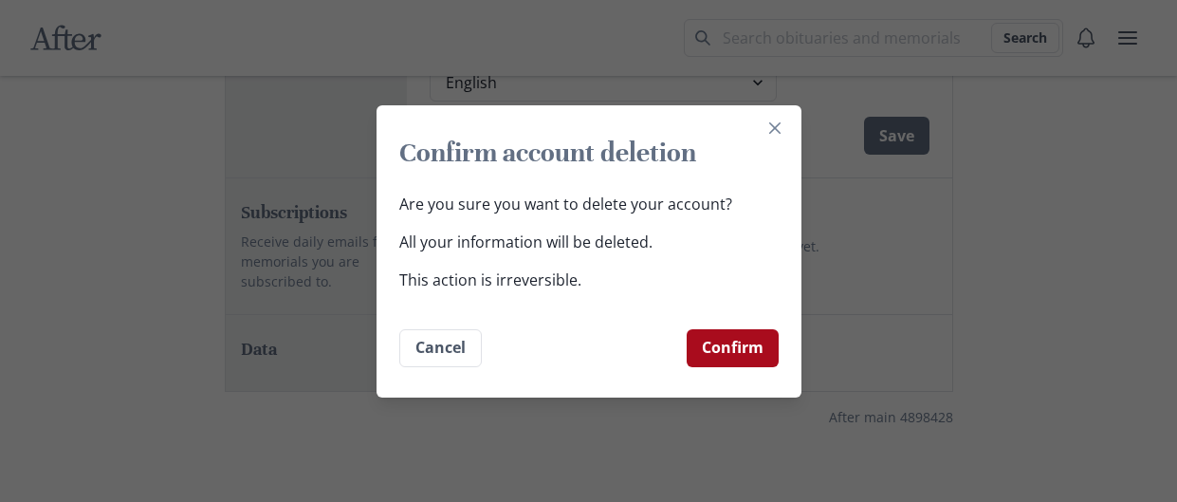
click at [739, 334] on button "Confirm" at bounding box center [733, 348] width 92 height 38
